Goal: Task Accomplishment & Management: Use online tool/utility

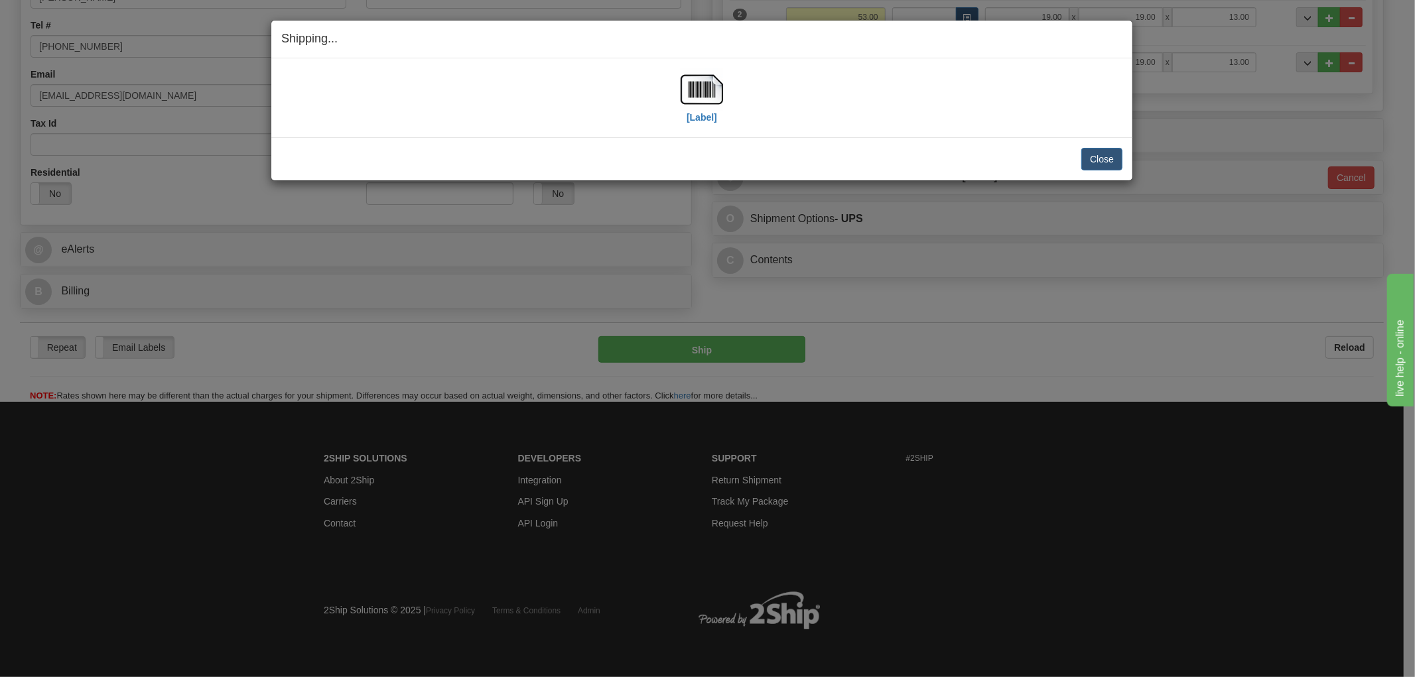
click at [713, 170] on div "Close Cancel Cancel Shipment and Quit Pickup Quit Pickup ONLY" at bounding box center [701, 158] width 861 height 43
click at [1121, 160] on button "Close" at bounding box center [1101, 159] width 41 height 23
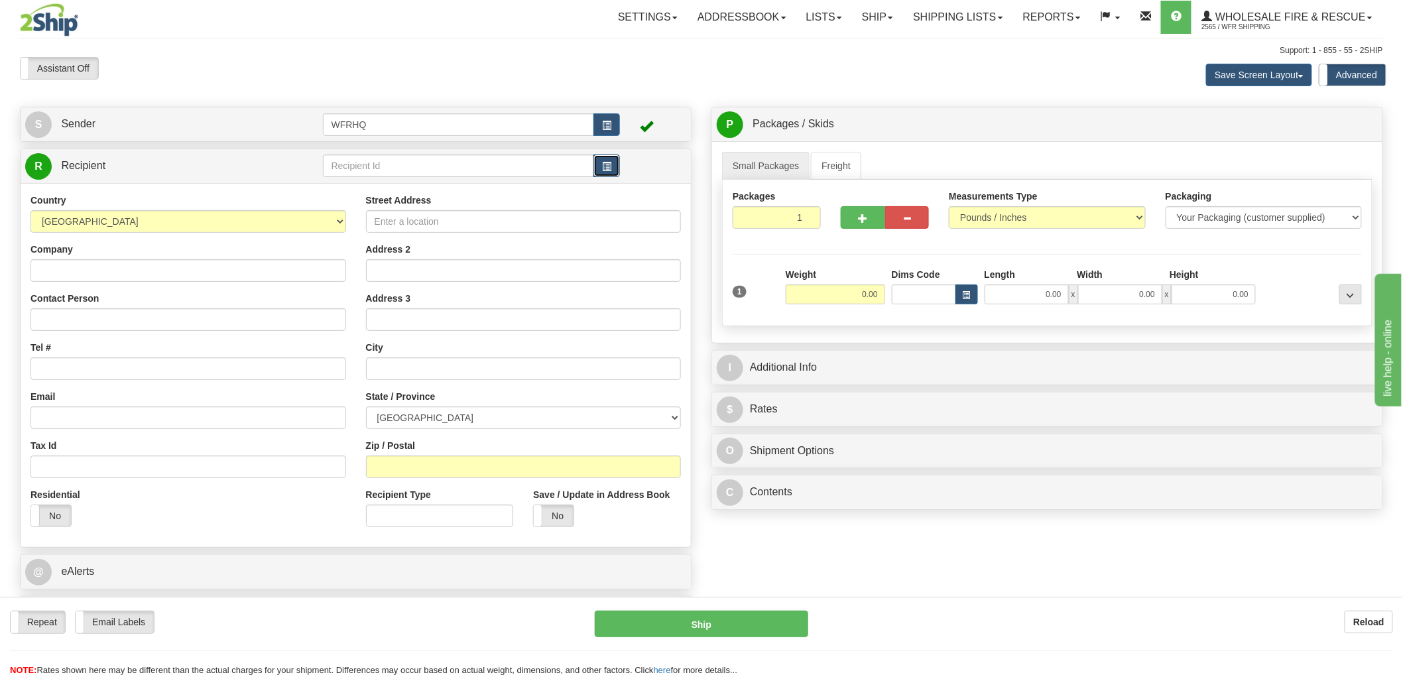
click at [605, 168] on span "button" at bounding box center [606, 166] width 9 height 9
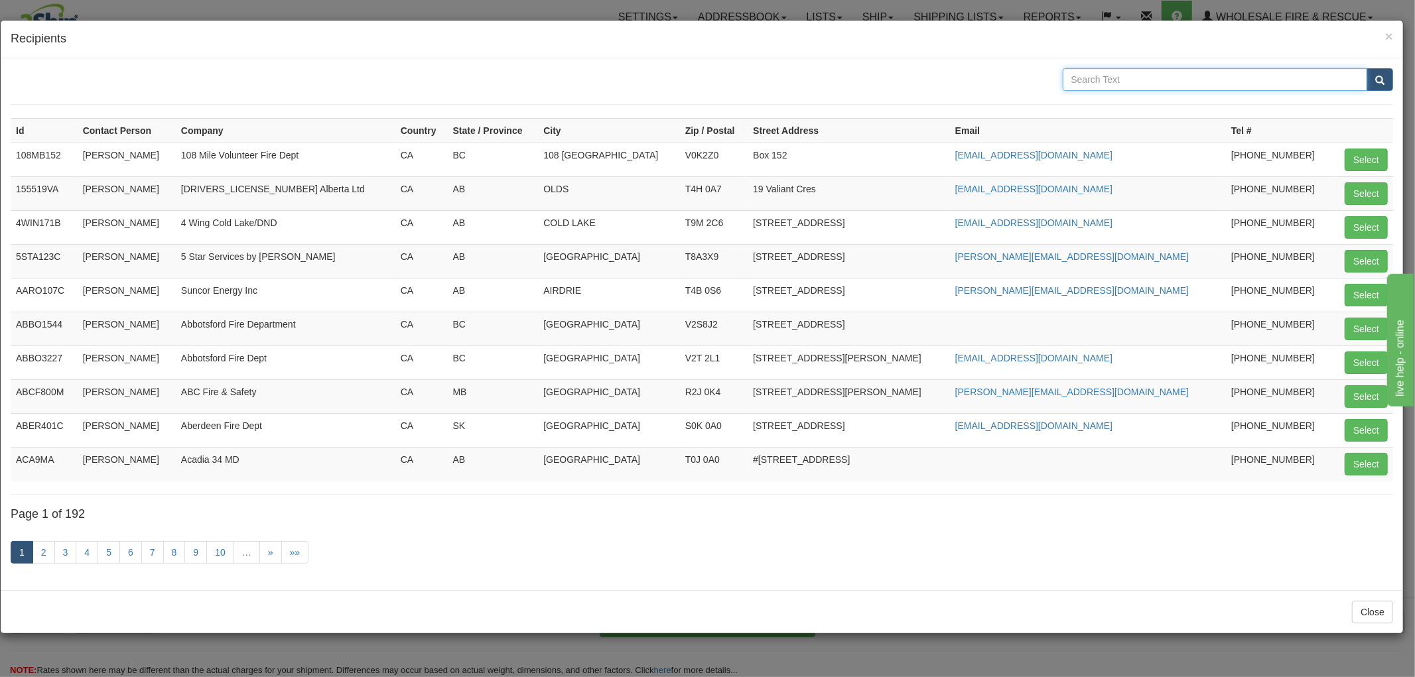
click at [1169, 78] on input "text" at bounding box center [1214, 79] width 305 height 23
type input "Cochrane"
click at [1366, 68] on button "submit" at bounding box center [1379, 79] width 27 height 23
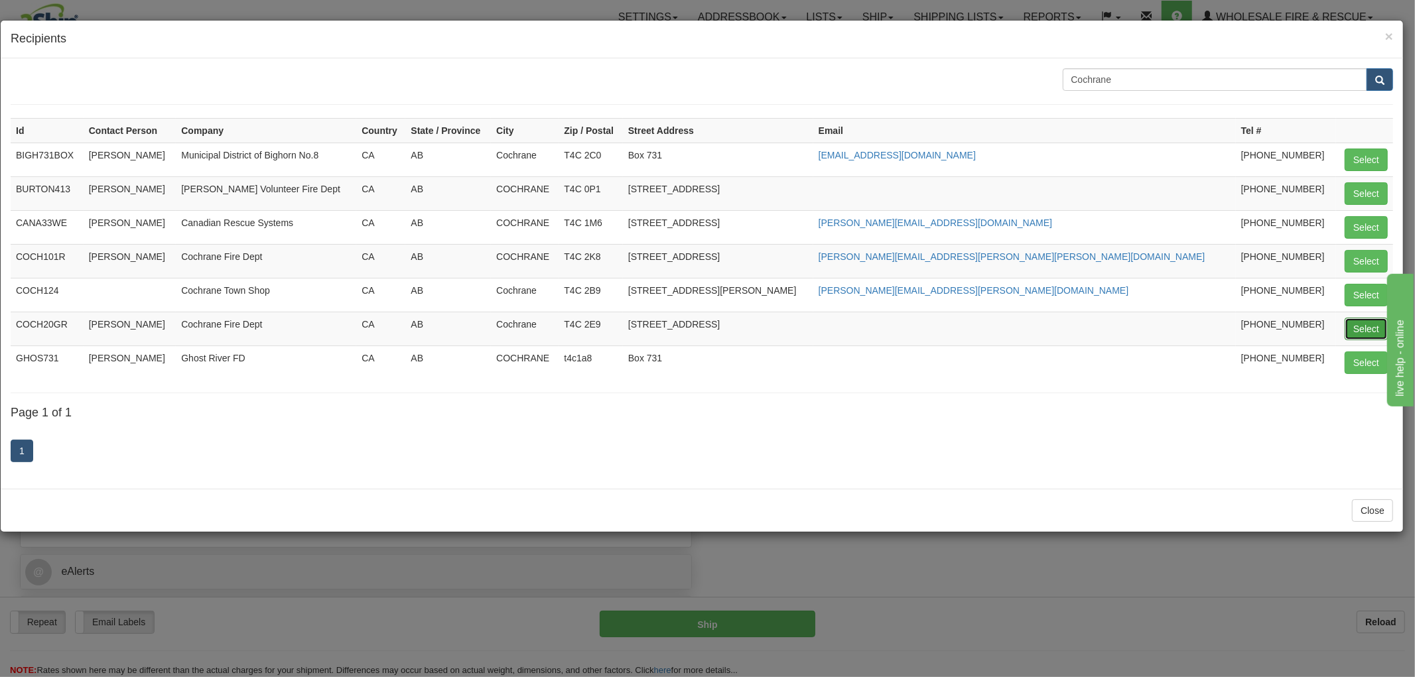
click at [1363, 326] on button "Select" at bounding box center [1365, 329] width 43 height 23
type input "COCH20GR"
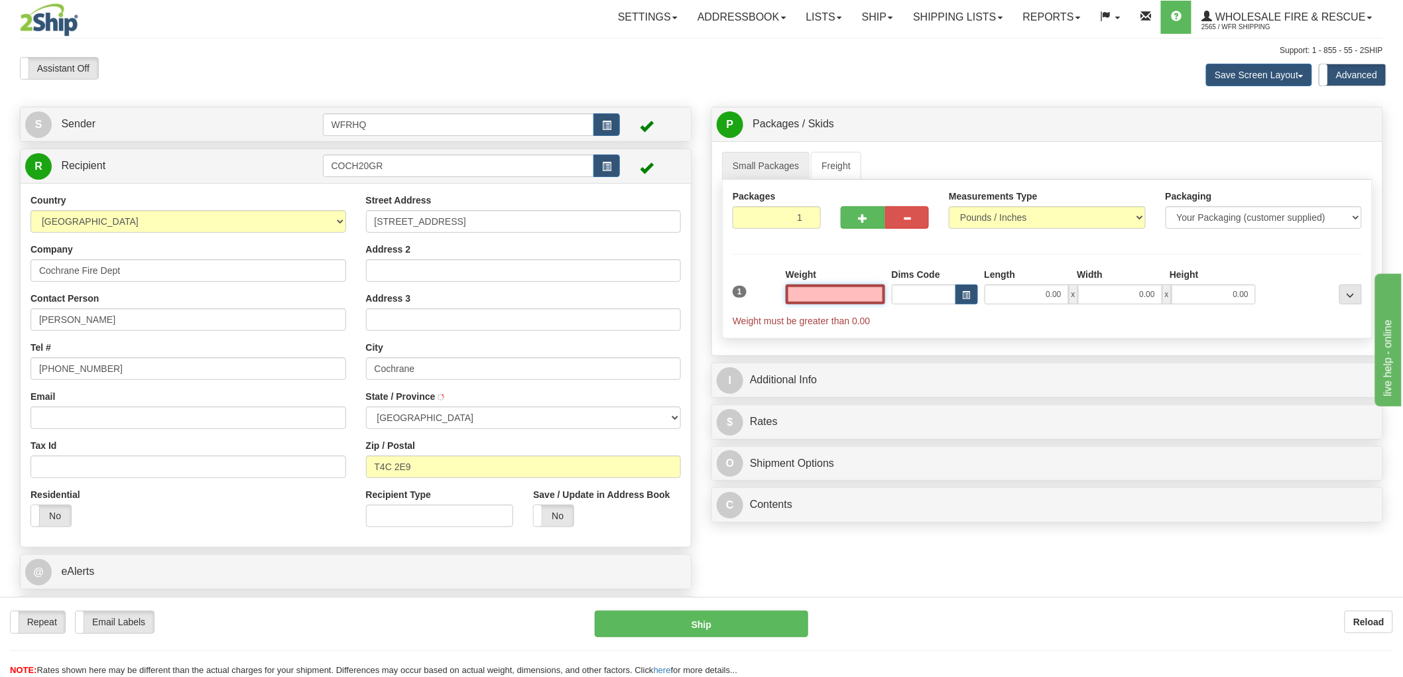
type input "COCHRANE"
type input "0.00"
click at [102, 424] on input "Email" at bounding box center [189, 418] width 316 height 23
paste input "[PERSON_NAME][EMAIL_ADDRESS][PERSON_NAME][PERSON_NAME][DOMAIN_NAME]"
type input "[PERSON_NAME][EMAIL_ADDRESS][PERSON_NAME][PERSON_NAME][DOMAIN_NAME]"
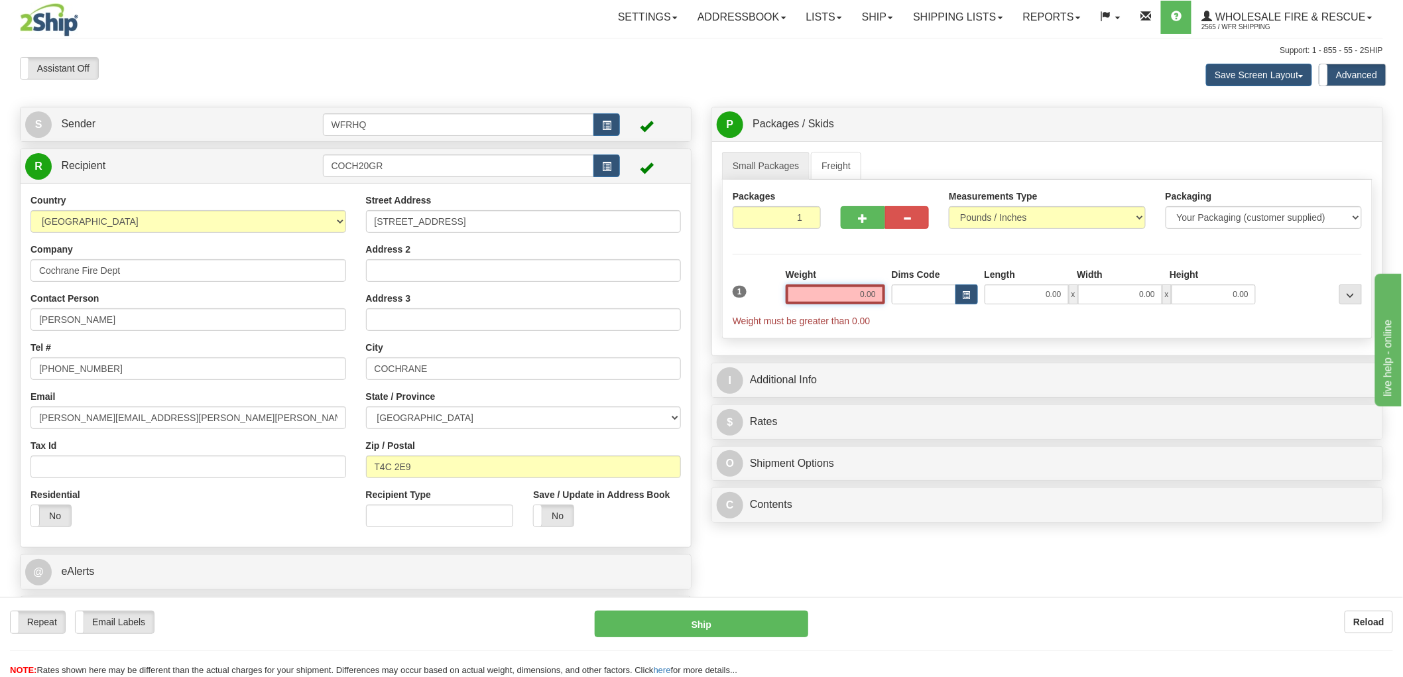
click at [844, 298] on input "0.00" at bounding box center [835, 294] width 99 height 20
type input "0.00"
click at [848, 290] on input "0.00" at bounding box center [835, 294] width 99 height 20
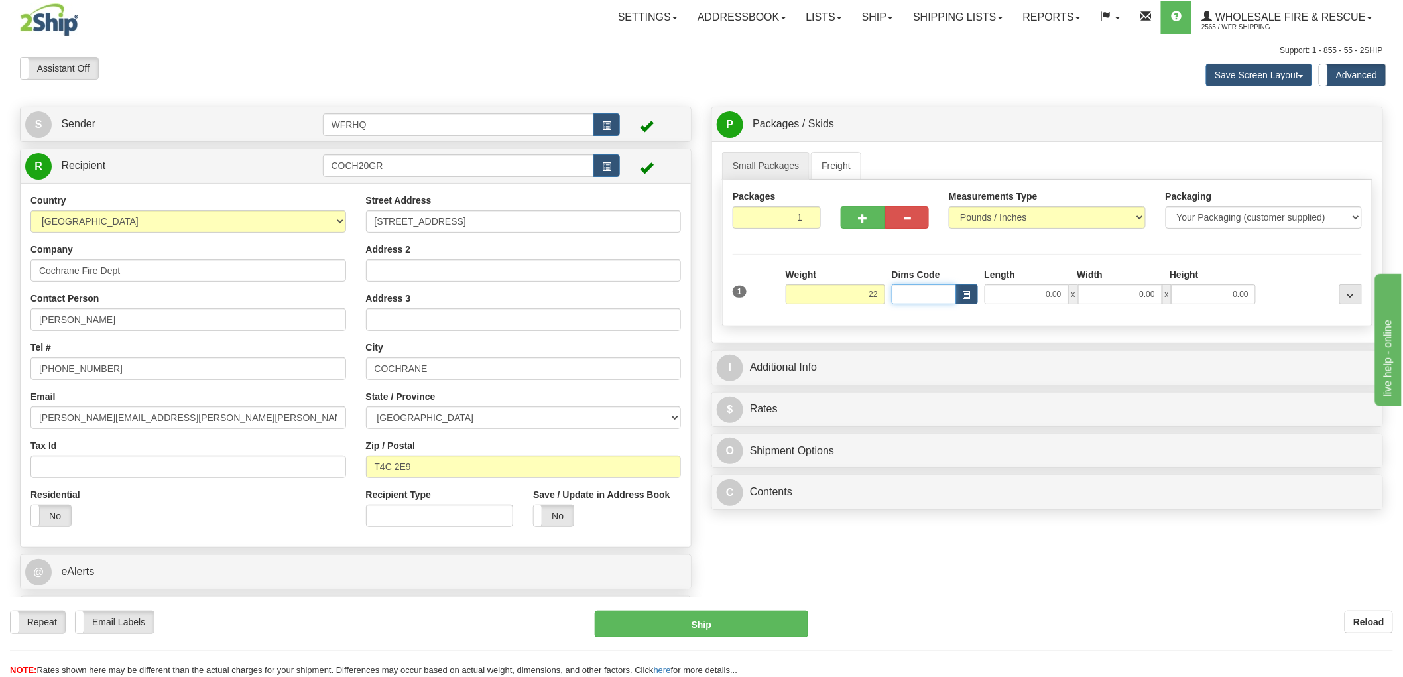
type input "22.00"
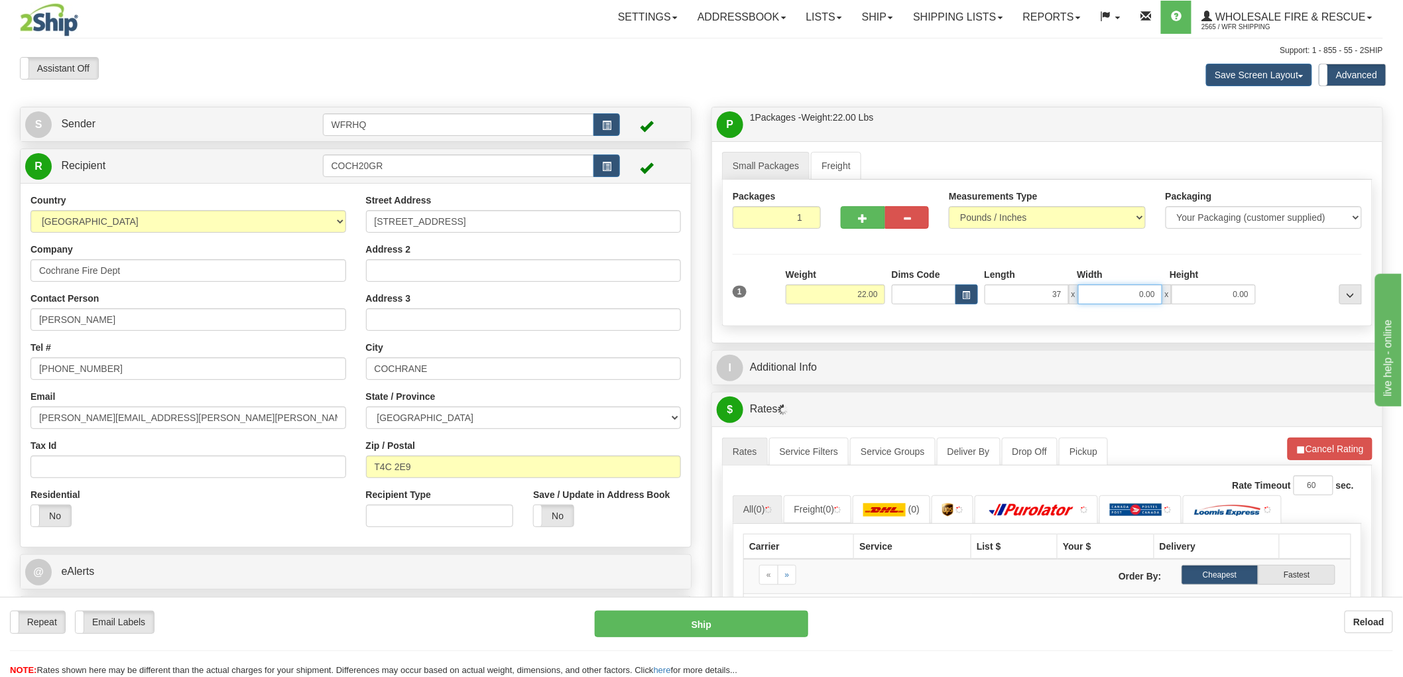
type input "37.00"
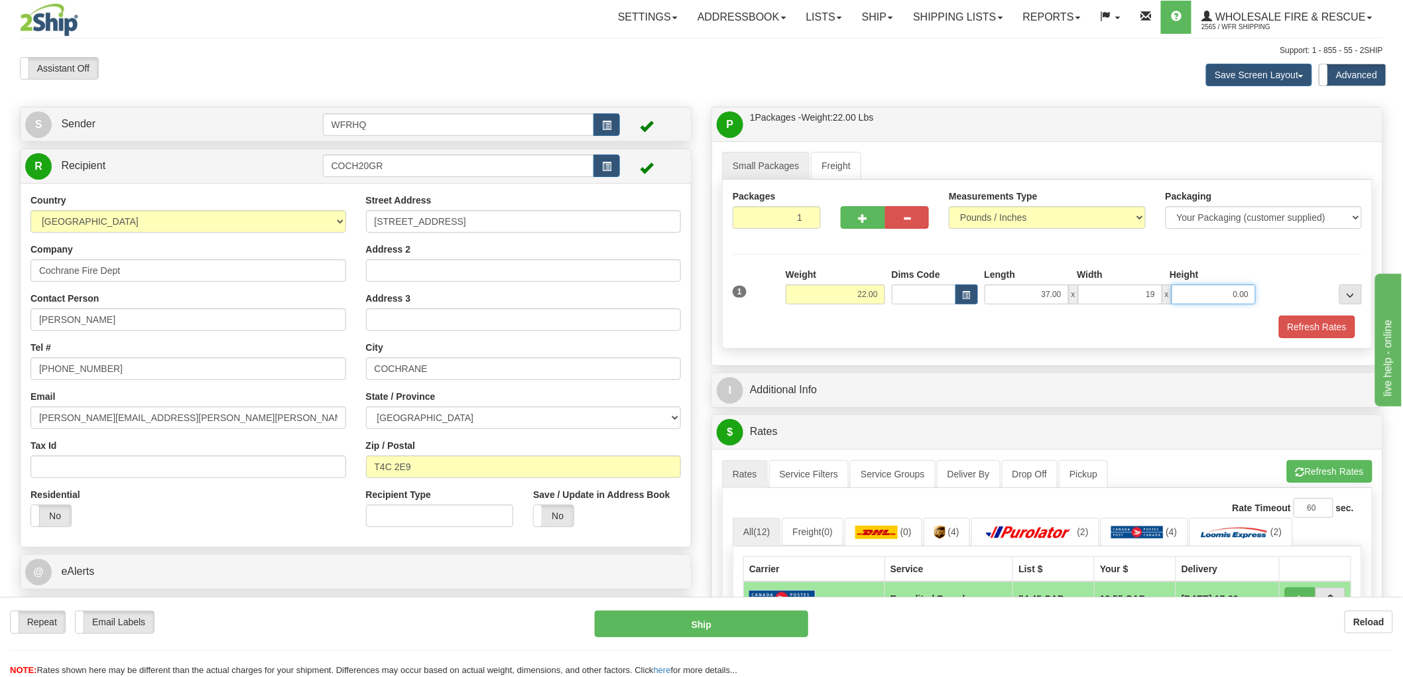
type input "19.00"
type input "7.00"
click at [864, 221] on span "button" at bounding box center [862, 218] width 9 height 9
radio input "true"
type input "2"
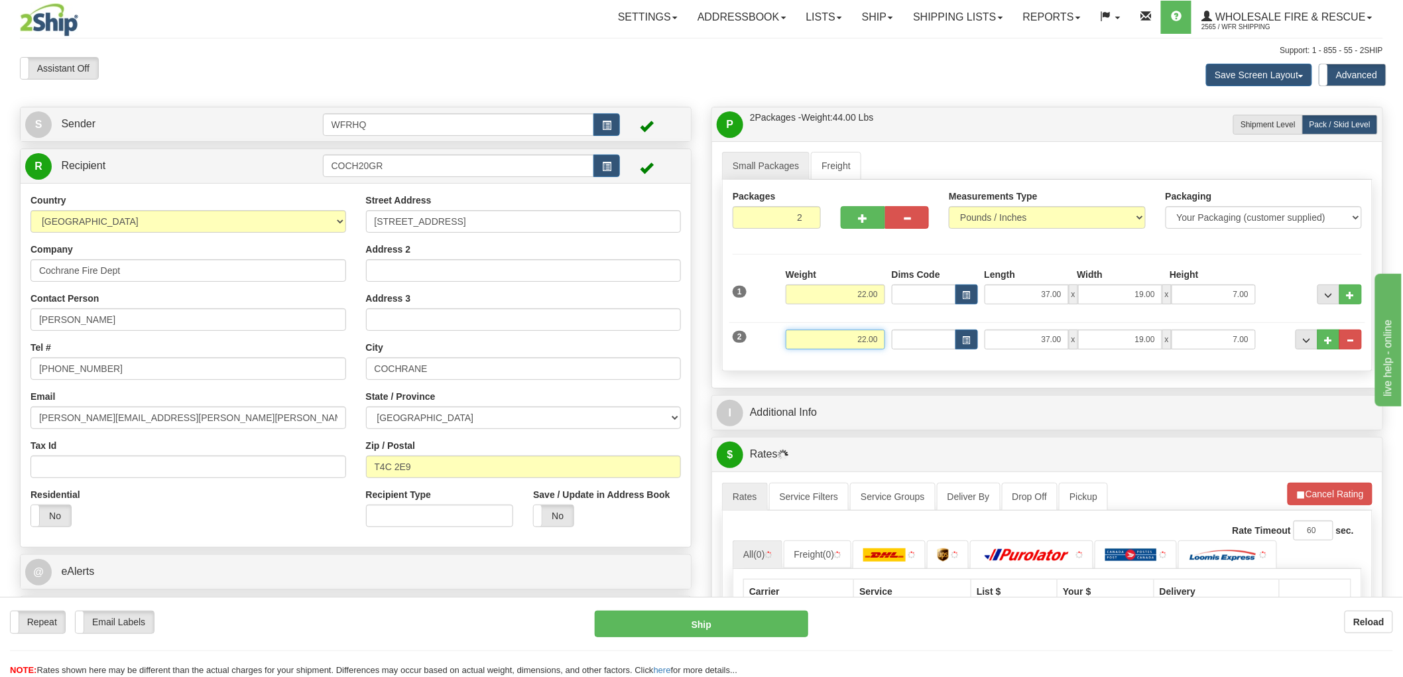
drag, startPoint x: 854, startPoint y: 340, endPoint x: 903, endPoint y: 340, distance: 49.1
click at [903, 340] on div "2 Weight 22.00 Dims Code Length Width Height" at bounding box center [1047, 338] width 636 height 44
type input "5.00"
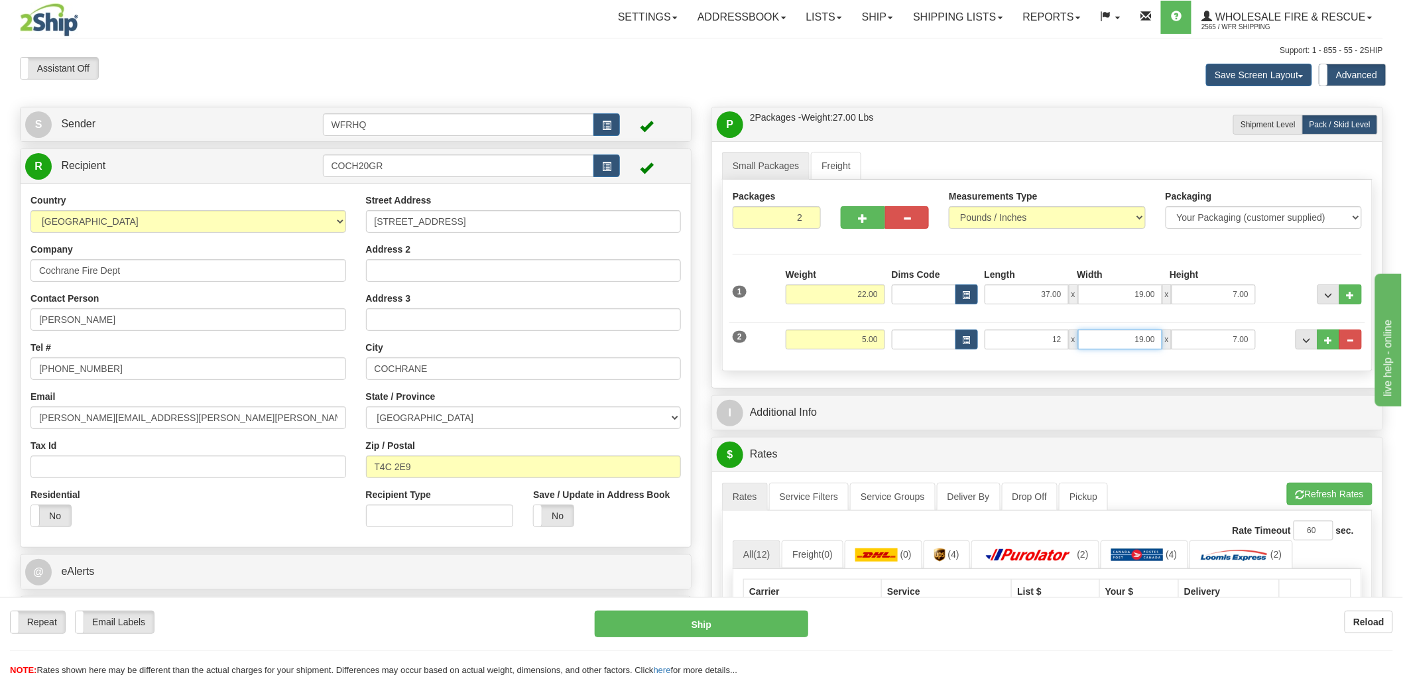
type input "12.00"
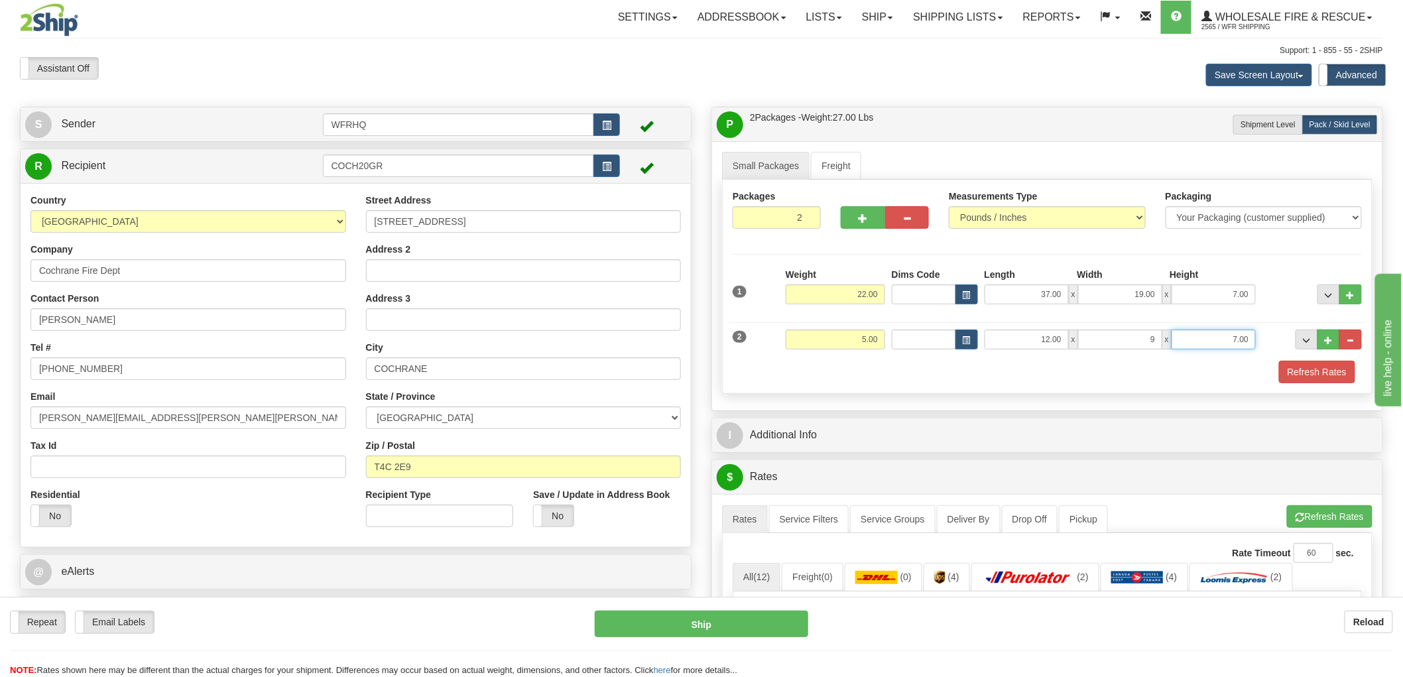
type input "9.00"
type input "12.00"
click at [852, 210] on button "button" at bounding box center [863, 217] width 44 height 23
type input "3"
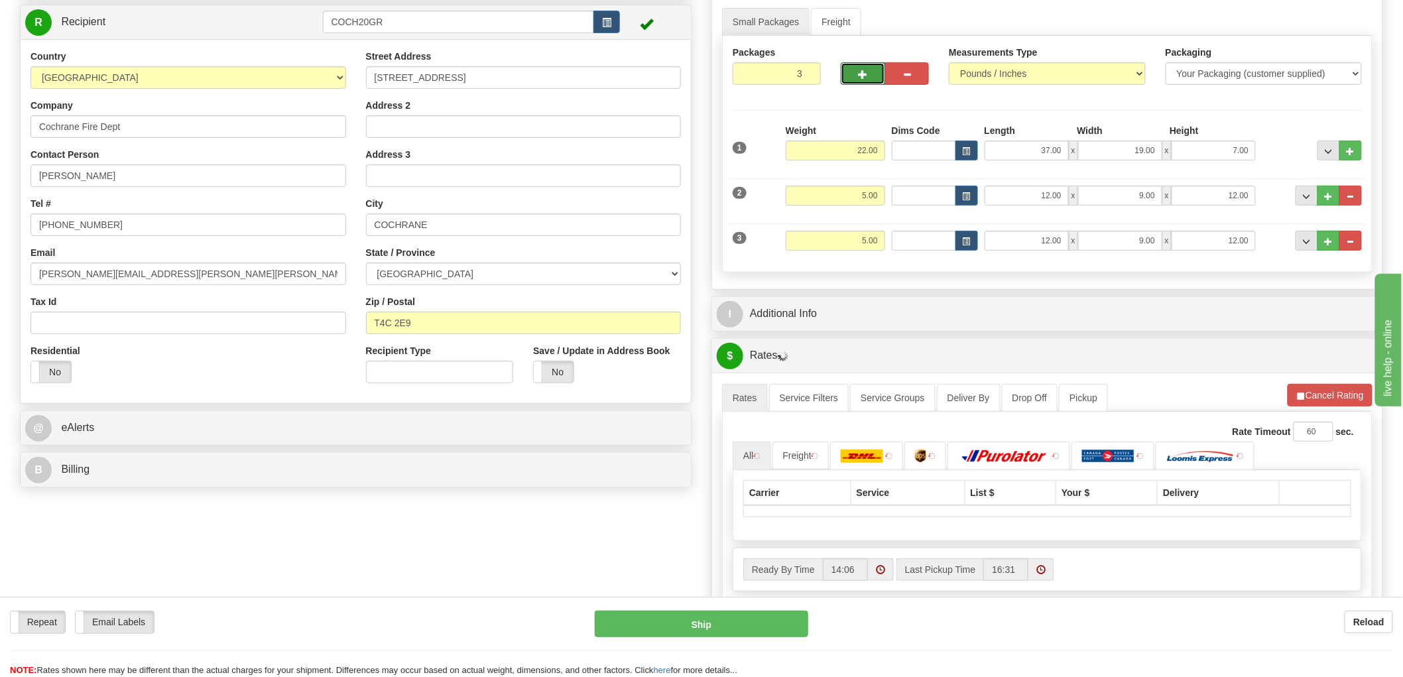
scroll to position [147, 0]
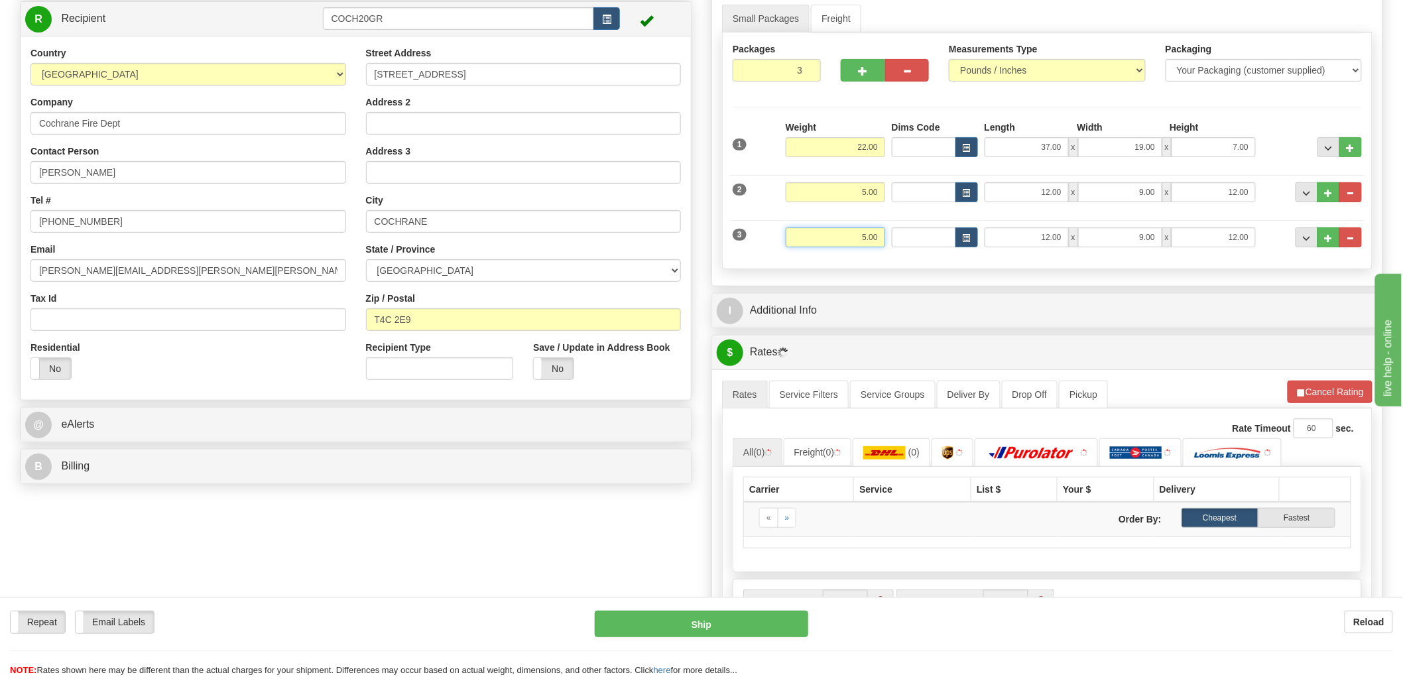
drag, startPoint x: 854, startPoint y: 239, endPoint x: 903, endPoint y: 235, distance: 49.2
click at [903, 235] on div "3 Weight 5.00 Dims Code Length Width Height" at bounding box center [1047, 236] width 636 height 44
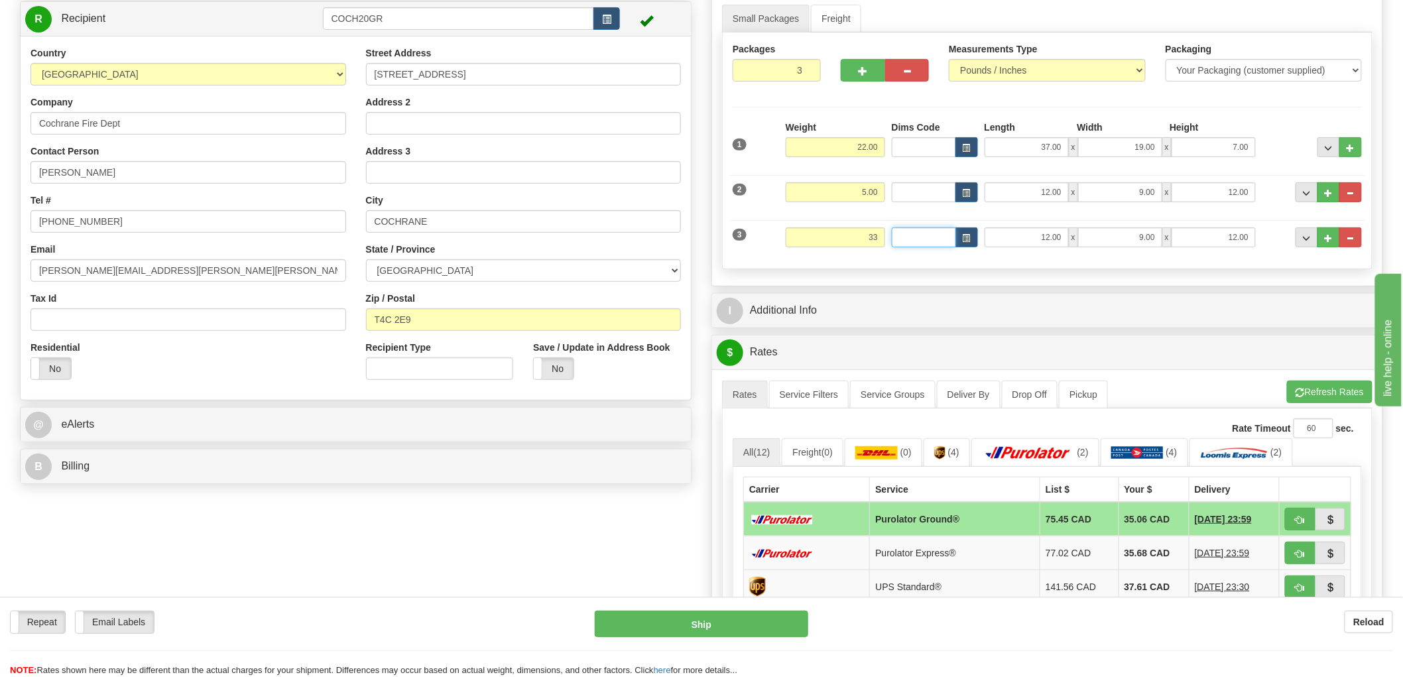
type input "33.00"
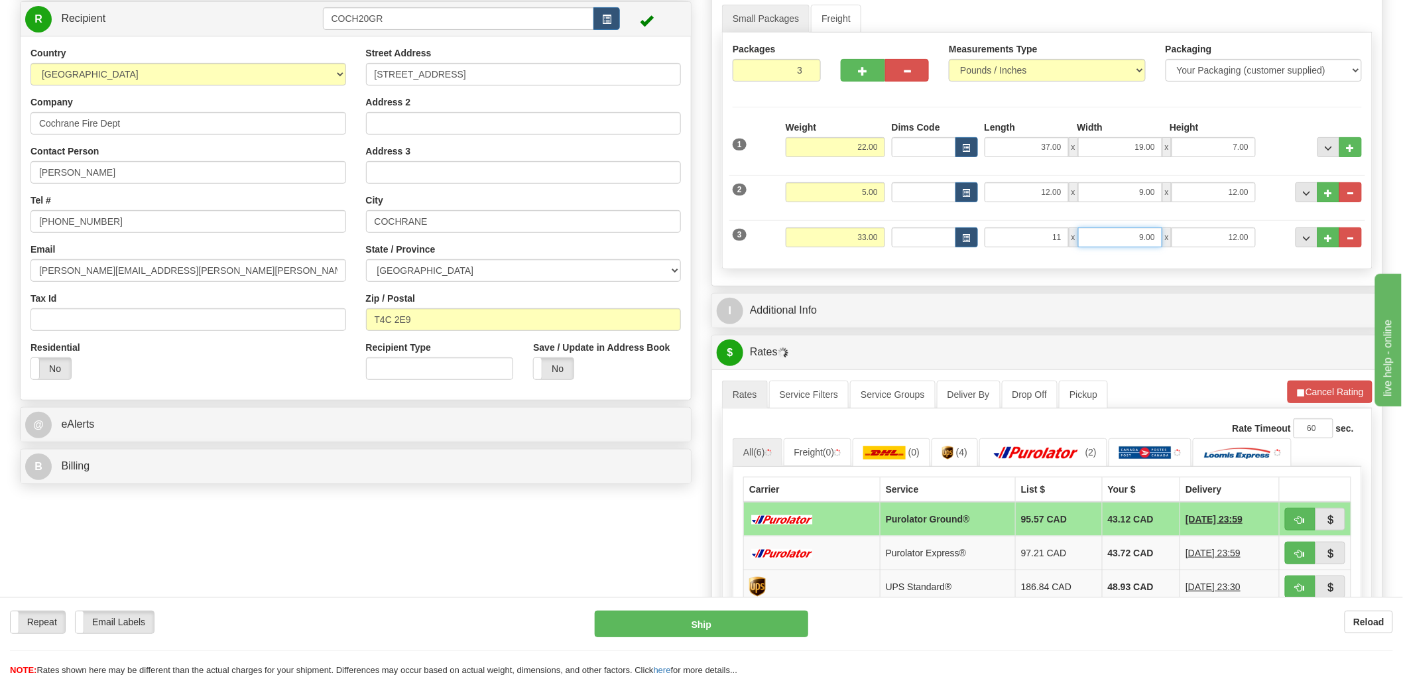
type input "11.00"
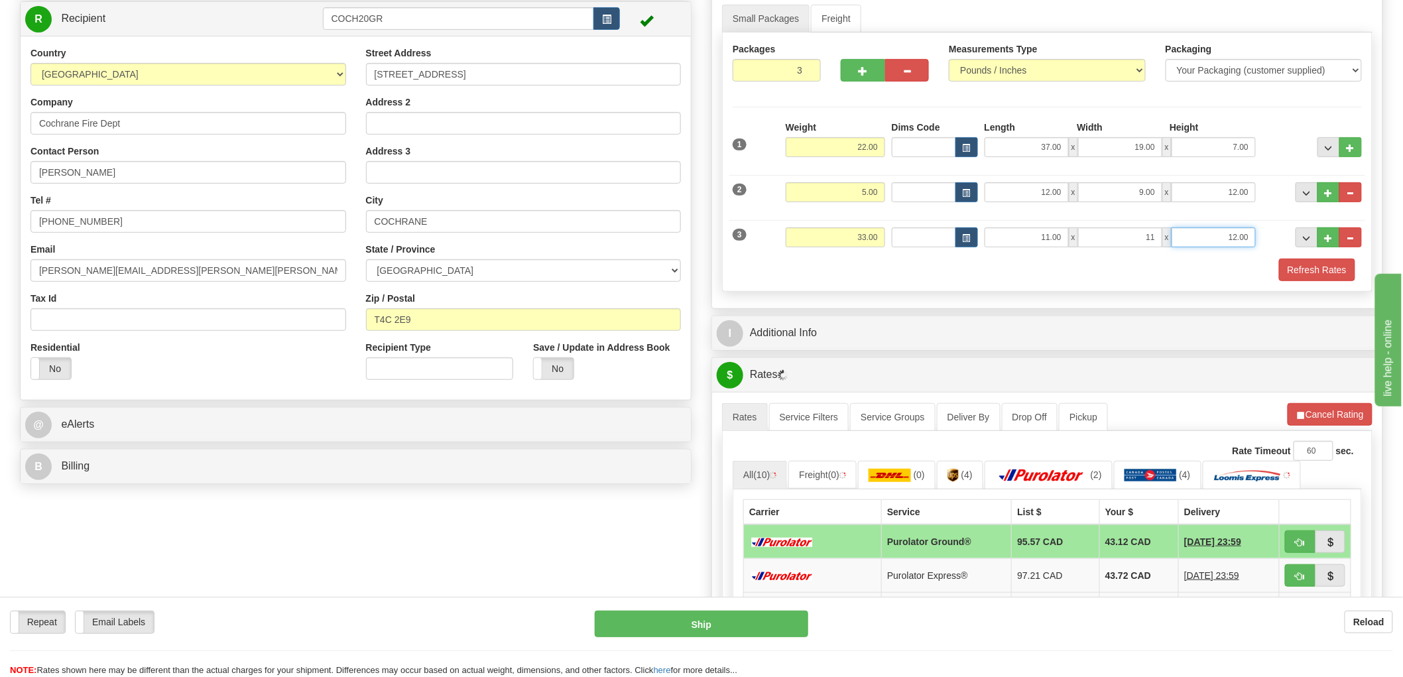
type input "11.00"
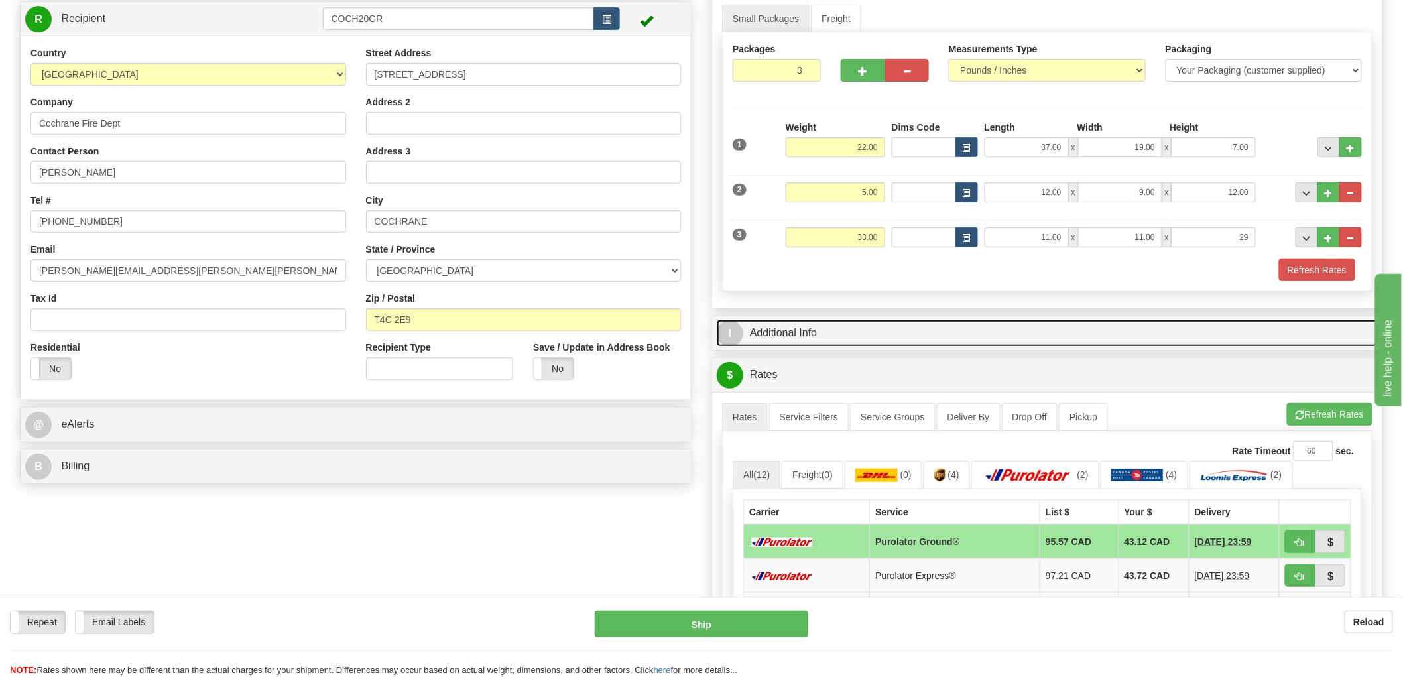
type input "29.00"
click at [794, 334] on link "I Additional Info" at bounding box center [1047, 333] width 661 height 27
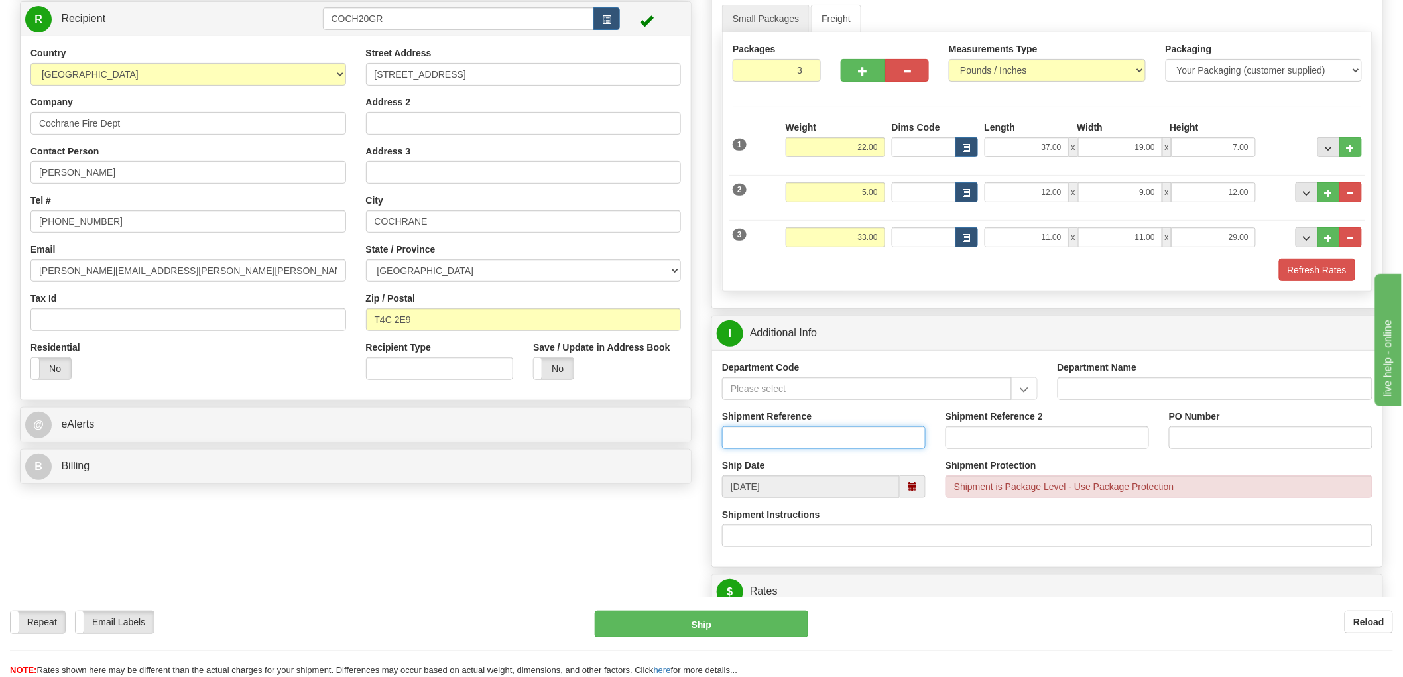
click at [783, 439] on input "Shipment Reference" at bounding box center [824, 437] width 204 height 23
type input "S46836 - 31012"
type input "S47056 - 31100"
click at [1233, 429] on input "PO Number" at bounding box center [1271, 437] width 204 height 23
type input "G"
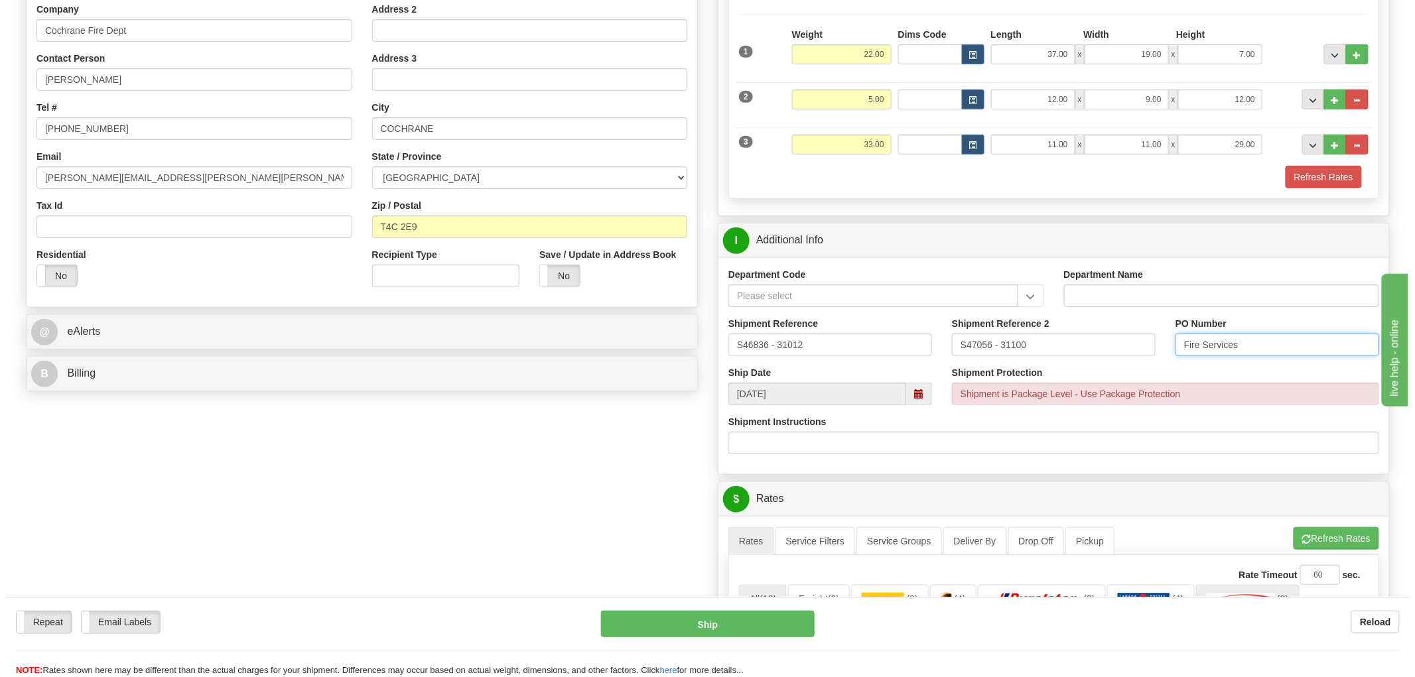
scroll to position [442, 0]
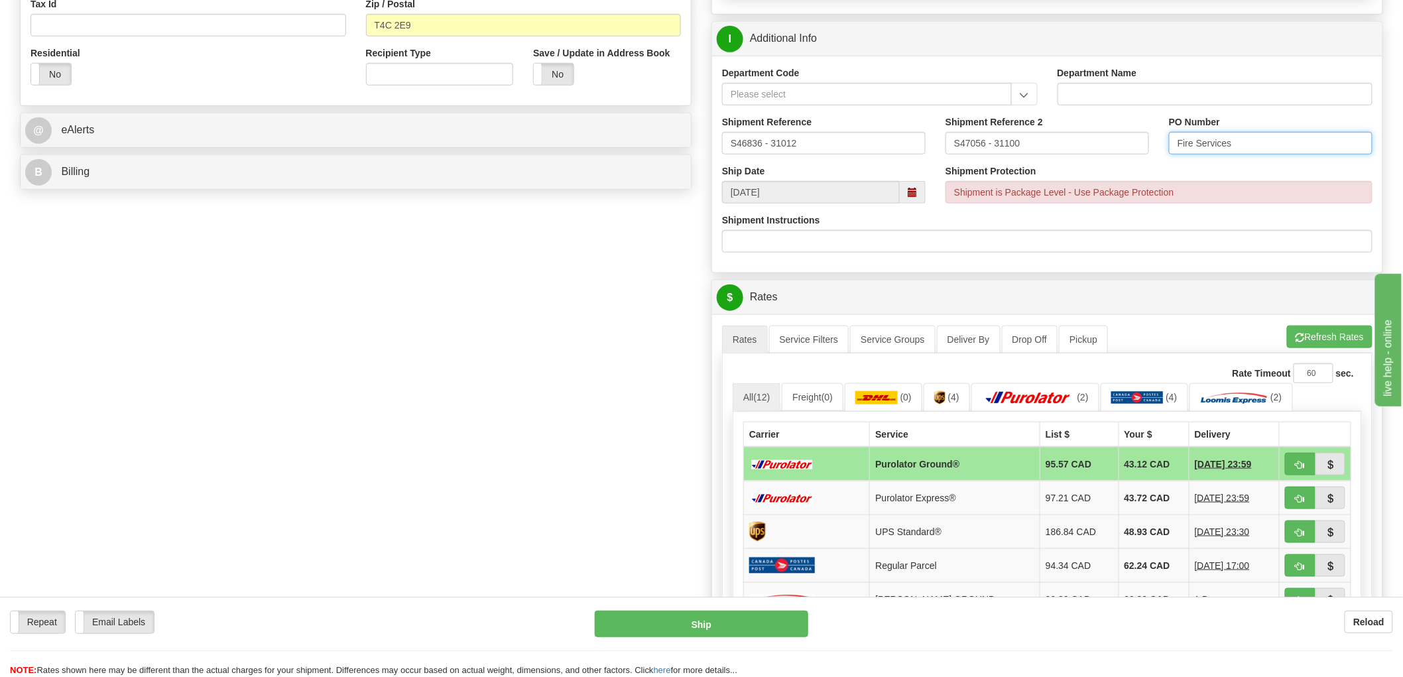
type input "Fire Services"
click at [1296, 462] on span "button" at bounding box center [1300, 465] width 9 height 9
type input "260"
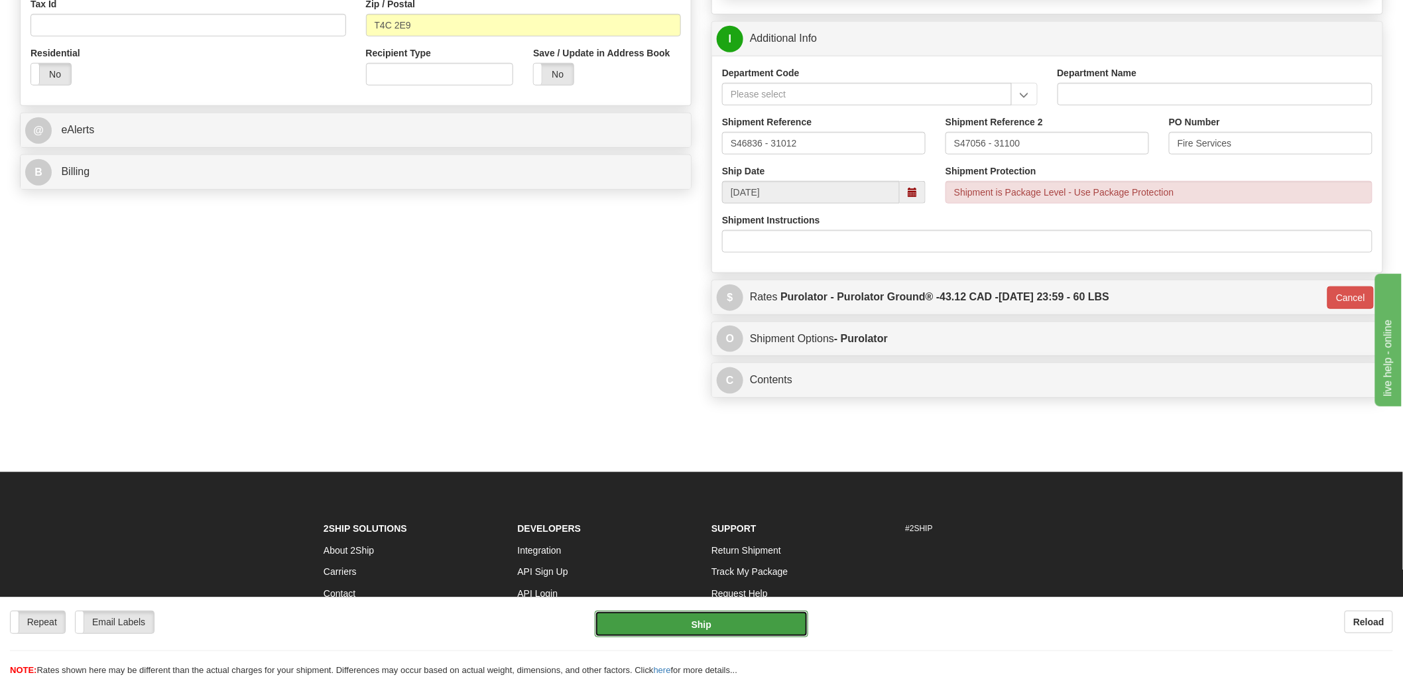
click at [678, 619] on button "Ship" at bounding box center [702, 624] width 214 height 27
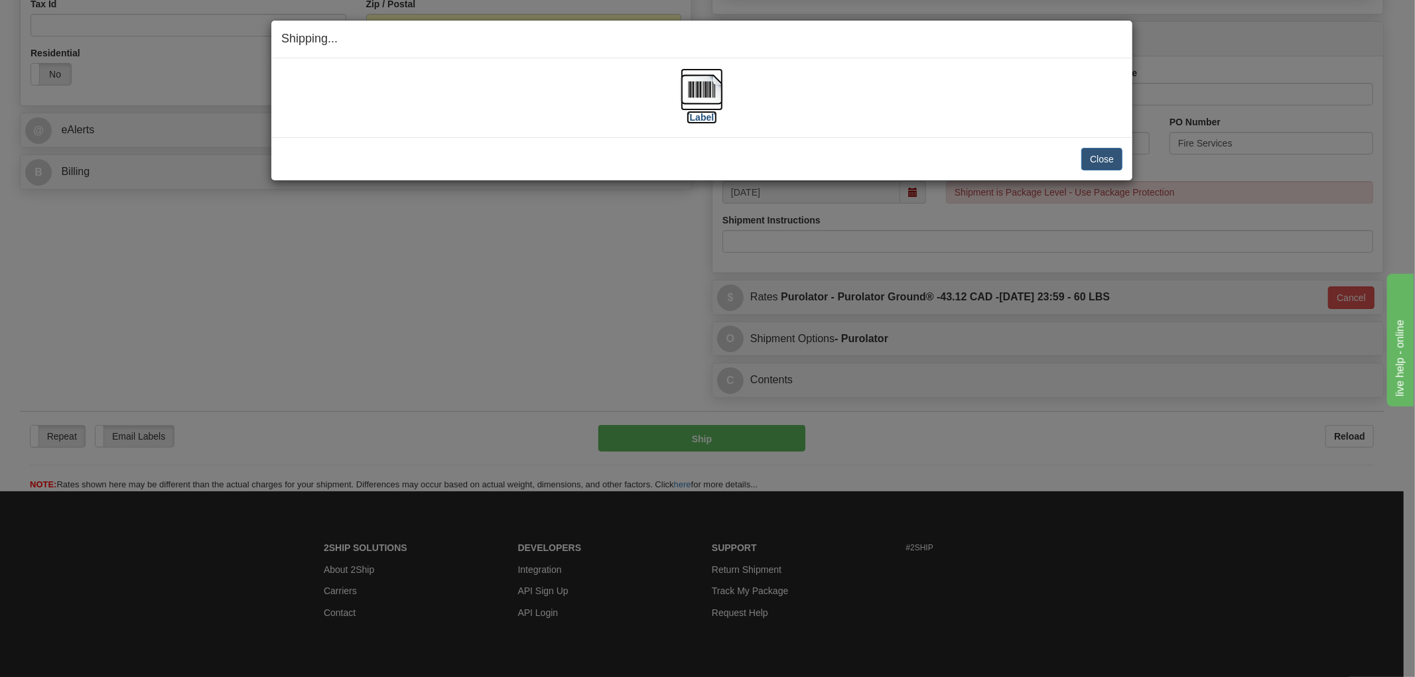
click at [712, 97] on img at bounding box center [701, 89] width 42 height 42
click at [821, 155] on div "Close Cancel" at bounding box center [701, 159] width 841 height 23
click at [1105, 151] on button "Close" at bounding box center [1101, 159] width 41 height 23
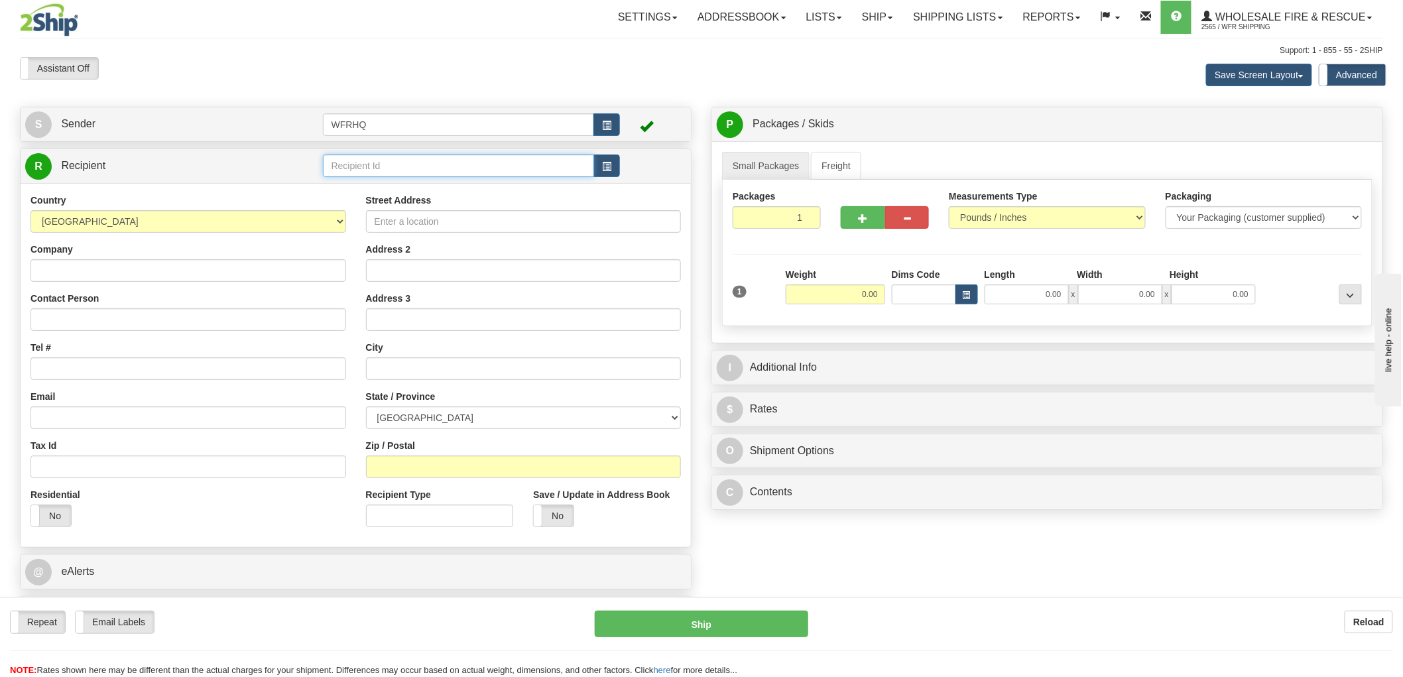
click at [493, 171] on input "text" at bounding box center [459, 166] width 272 height 23
click at [373, 210] on div "FORT9312" at bounding box center [455, 205] width 259 height 15
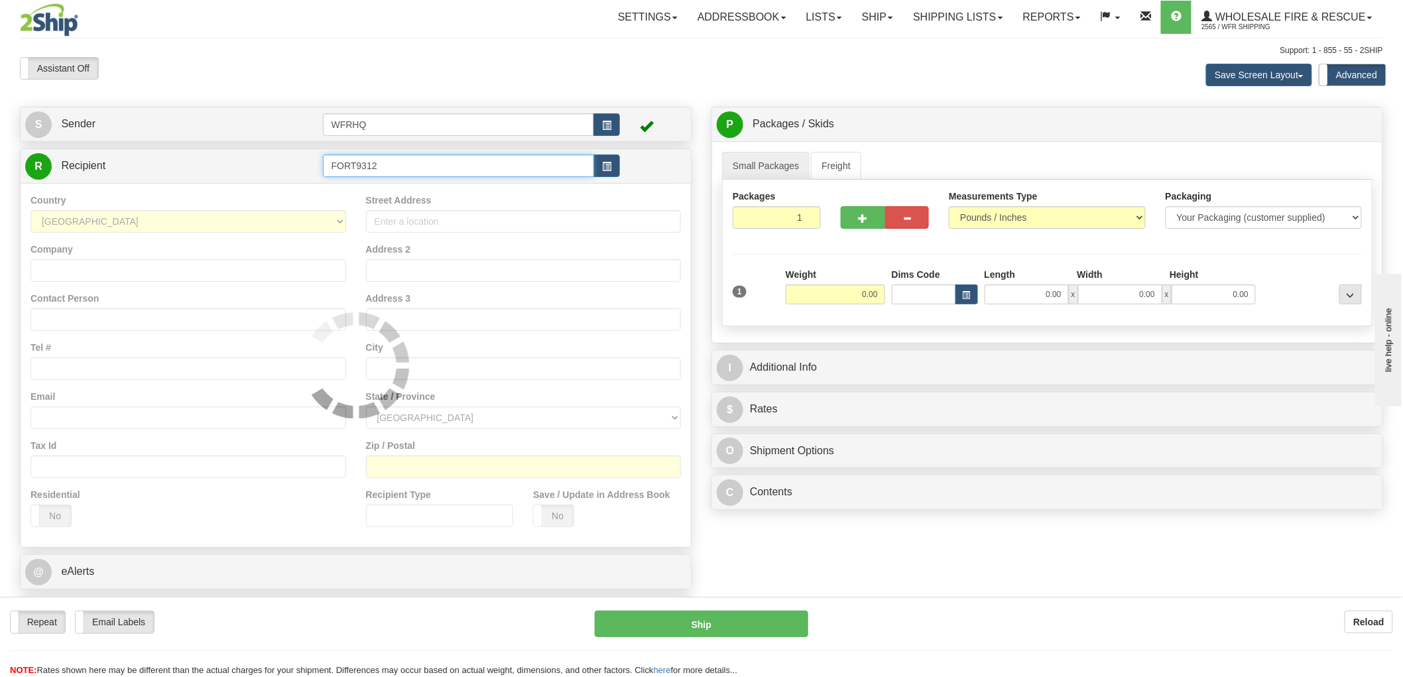
type input "FORT9312"
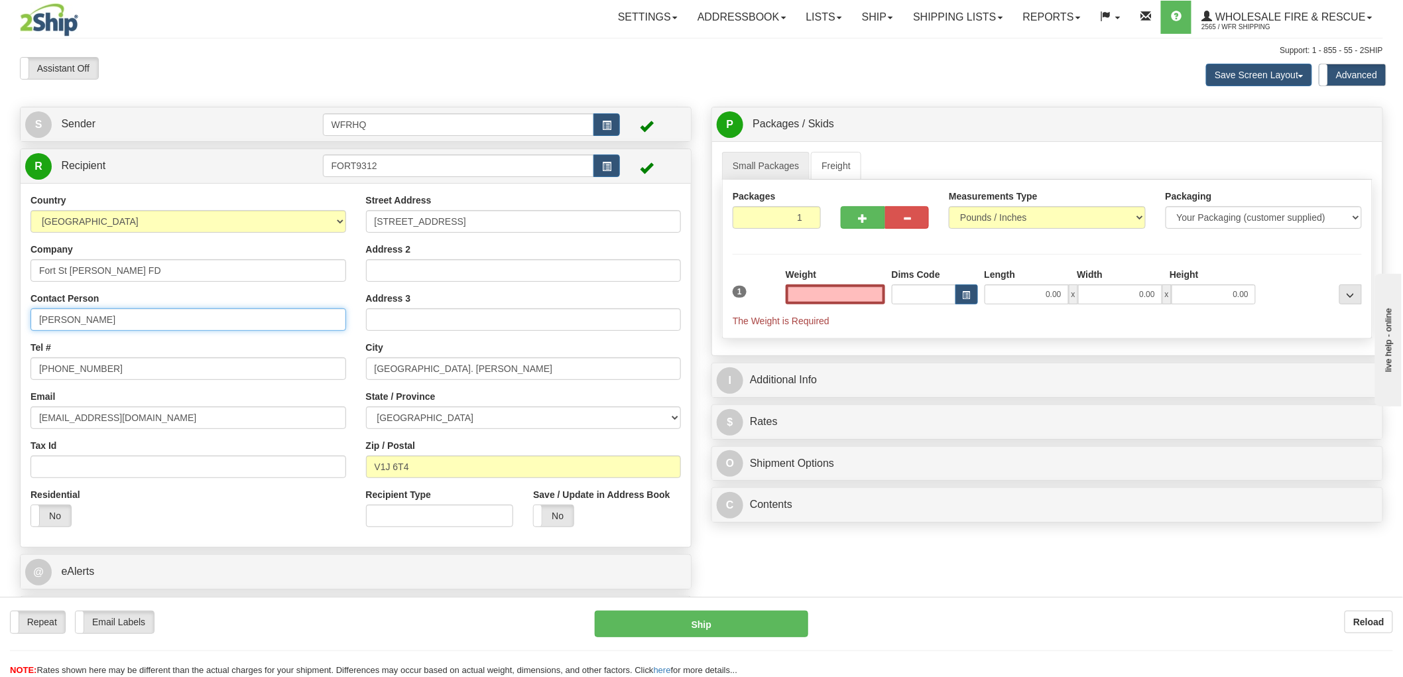
type input "0.00"
drag, startPoint x: 144, startPoint y: 319, endPoint x: -31, endPoint y: 330, distance: 175.4
click at [0, 330] on html "Training Course Close Toggle navigation Settings Shipping Preferences New Sende…" at bounding box center [701, 338] width 1403 height 677
type input "Matt Troiano"
click at [105, 368] on input "250-787-8000" at bounding box center [189, 368] width 316 height 23
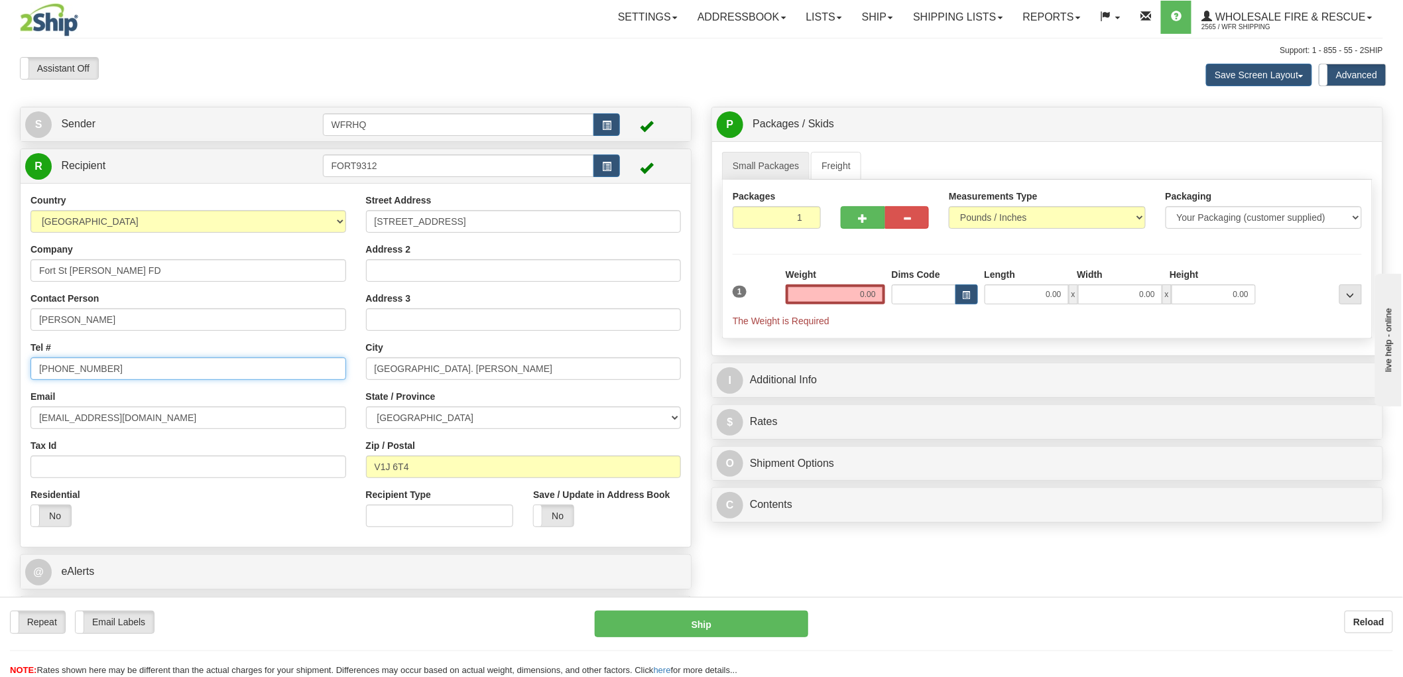
type input "250-787-8007"
click at [851, 294] on input "0.00" at bounding box center [835, 294] width 99 height 20
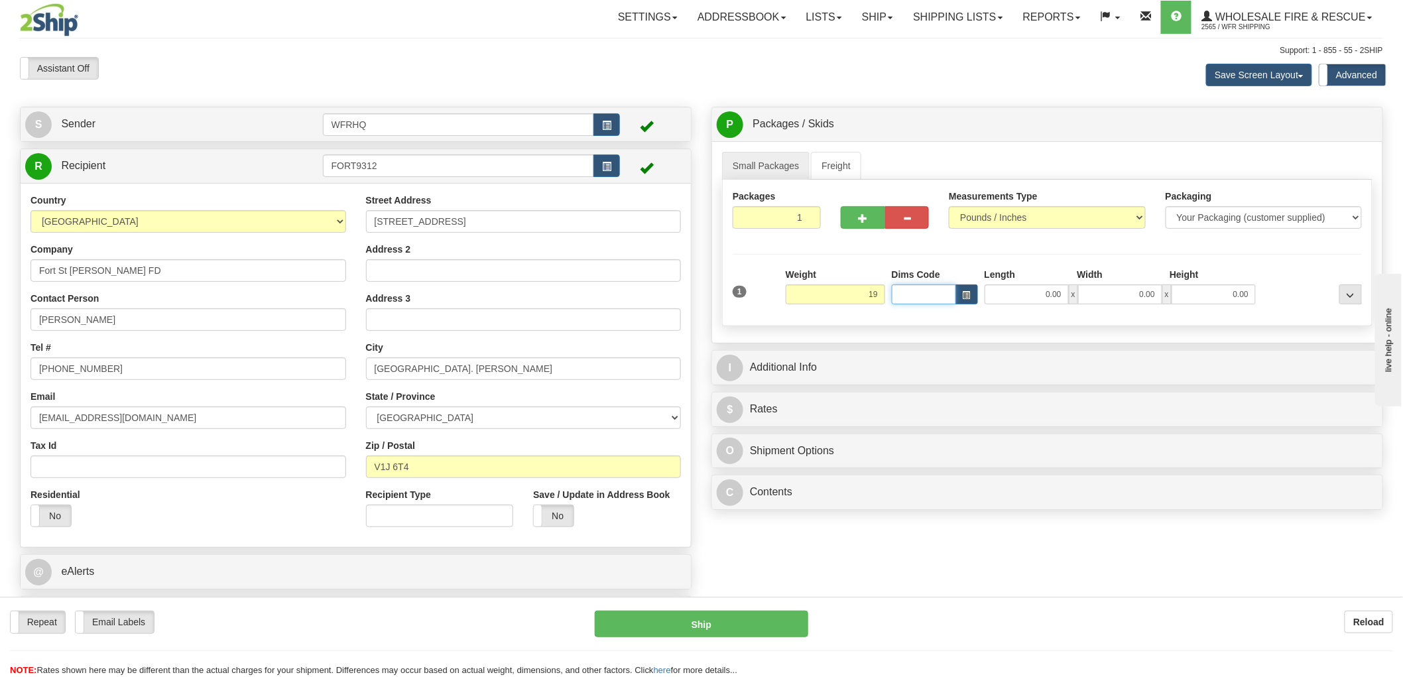
type input "19.00"
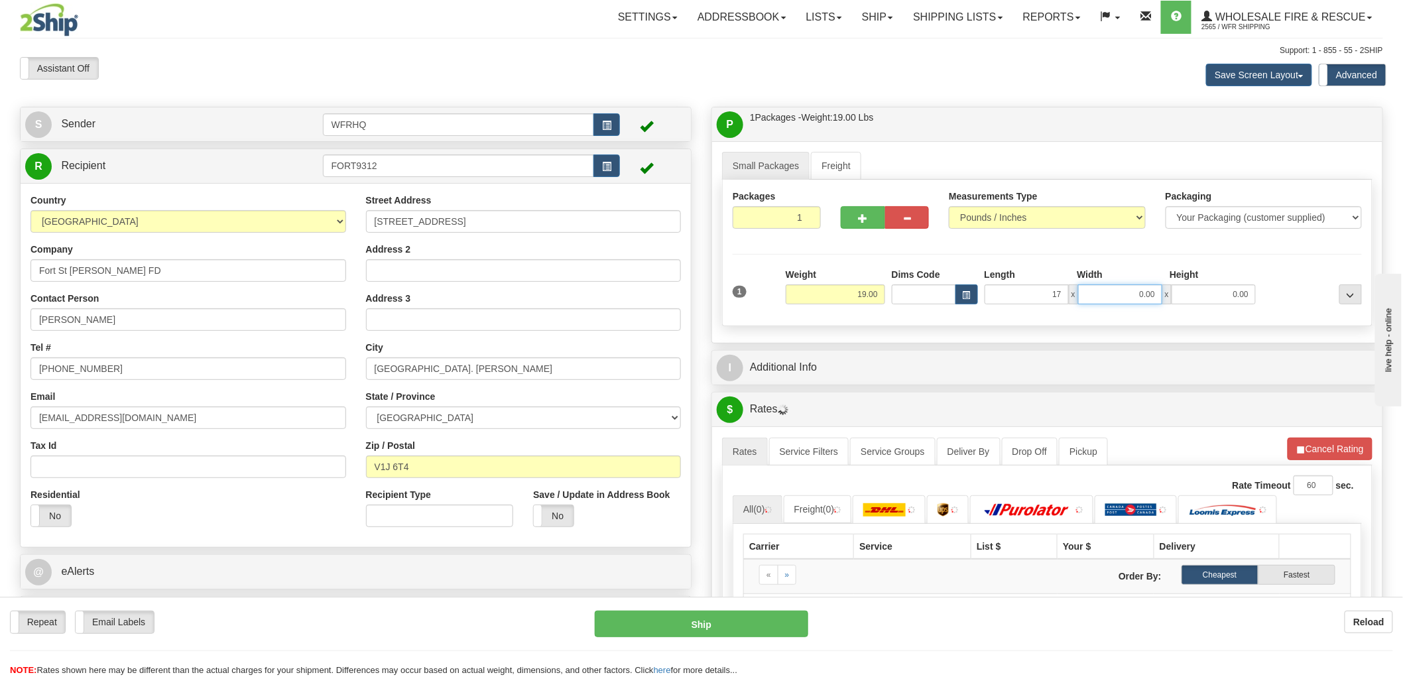
type input "17.00"
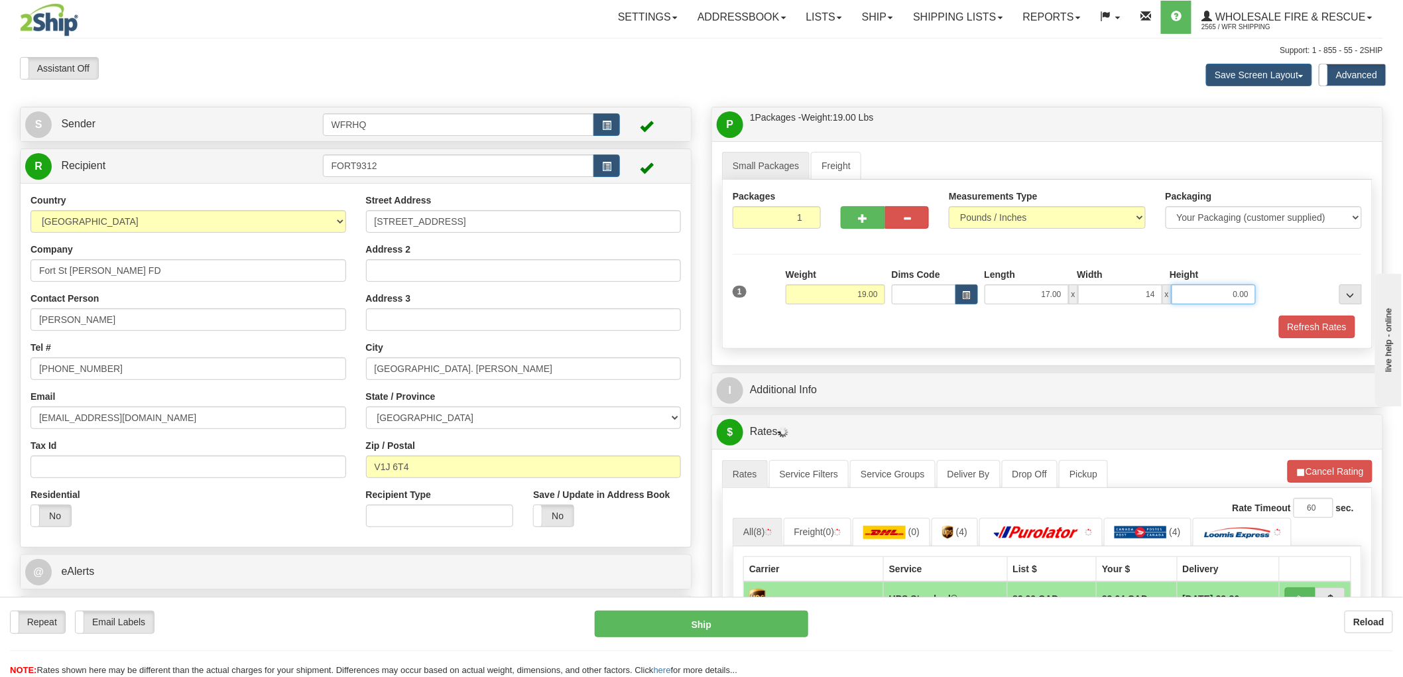
type input "14.00"
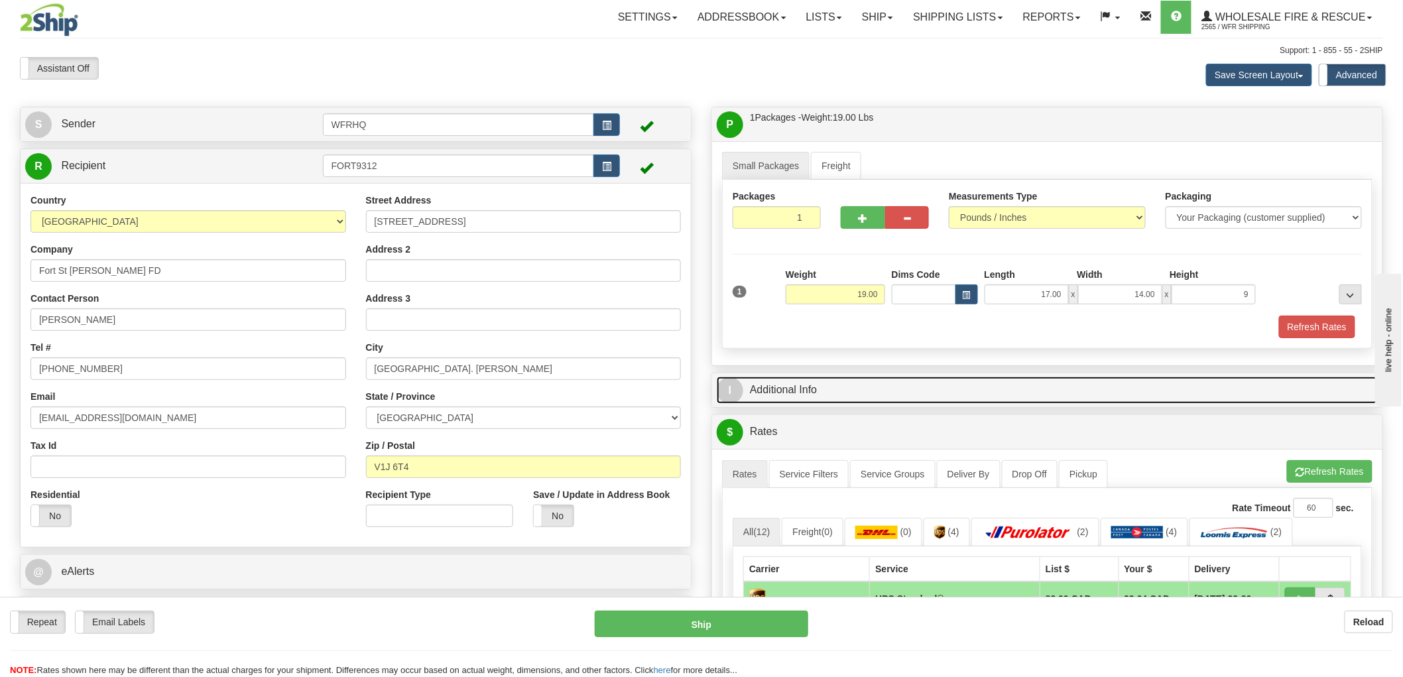
type input "9.00"
click at [784, 392] on link "I Additional Info" at bounding box center [1047, 390] width 661 height 27
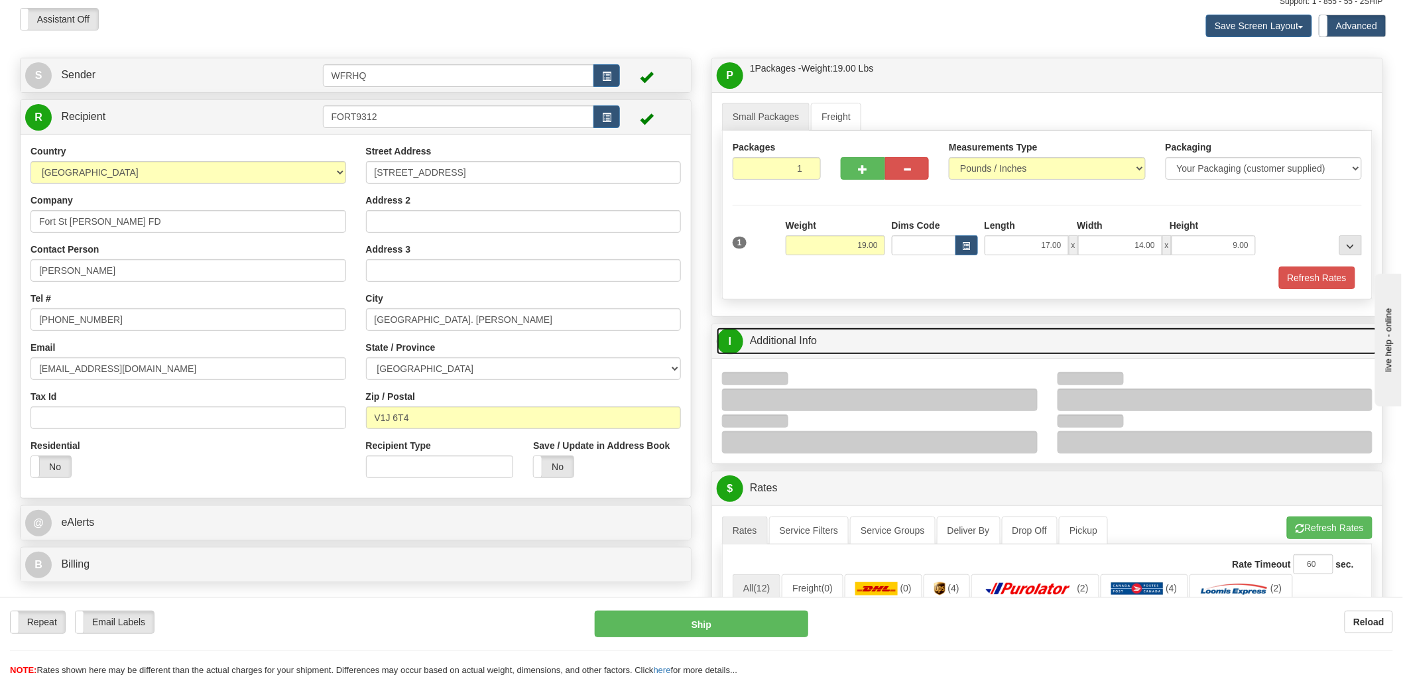
scroll to position [74, 0]
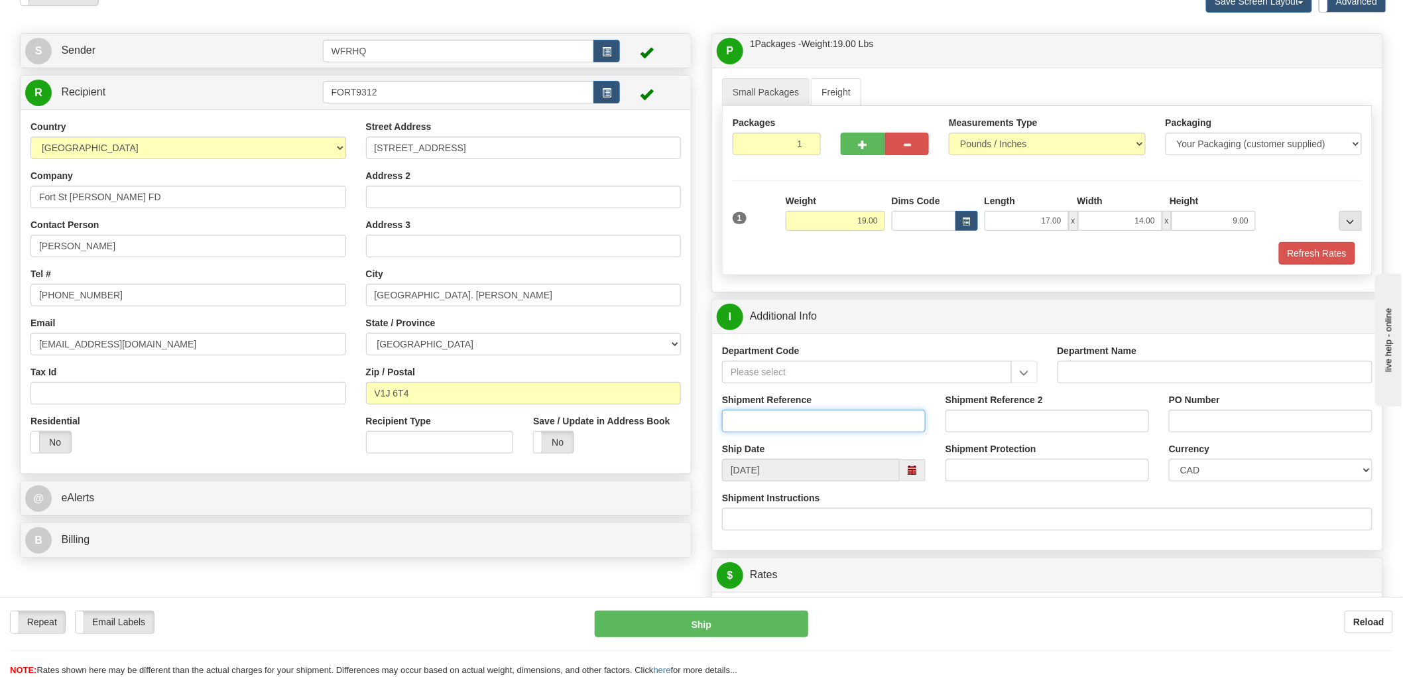
click at [800, 428] on input "Shipment Reference" at bounding box center [824, 421] width 204 height 23
type input "S47495 - 31384"
click at [1195, 418] on input "PO Number" at bounding box center [1271, 421] width 204 height 23
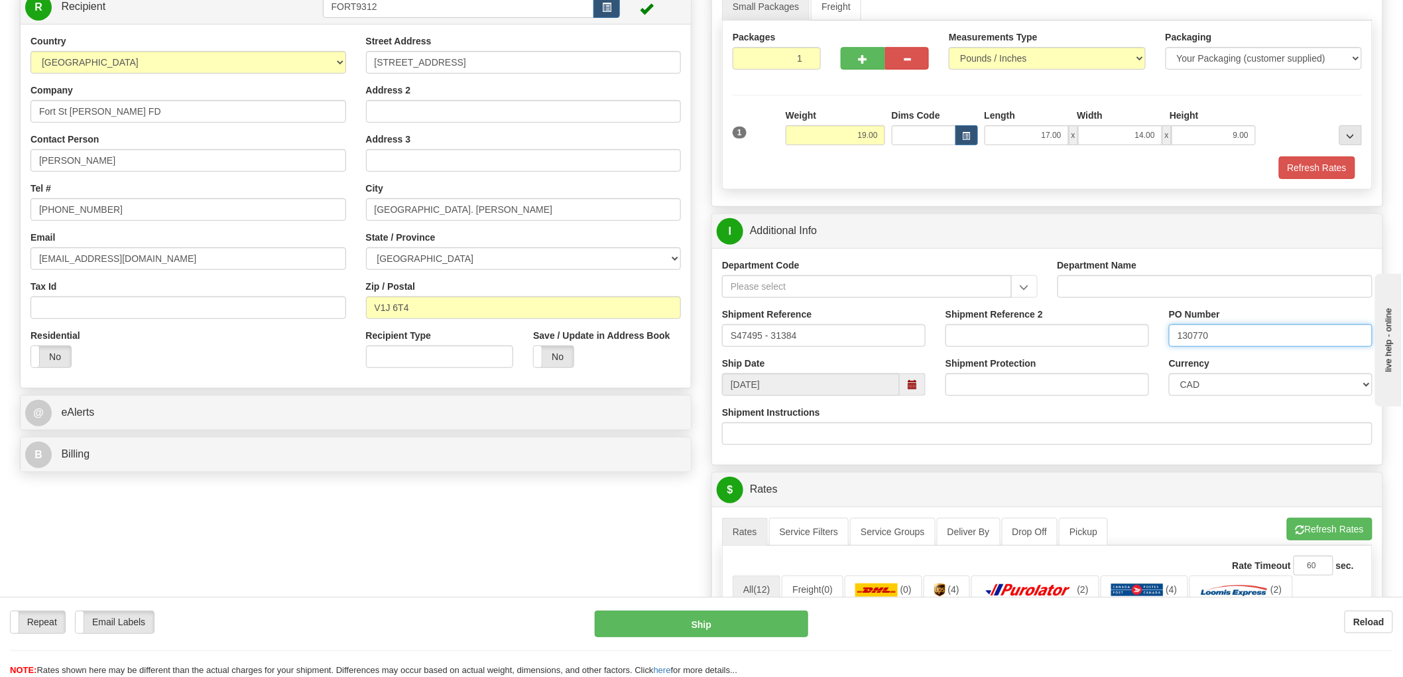
scroll to position [442, 0]
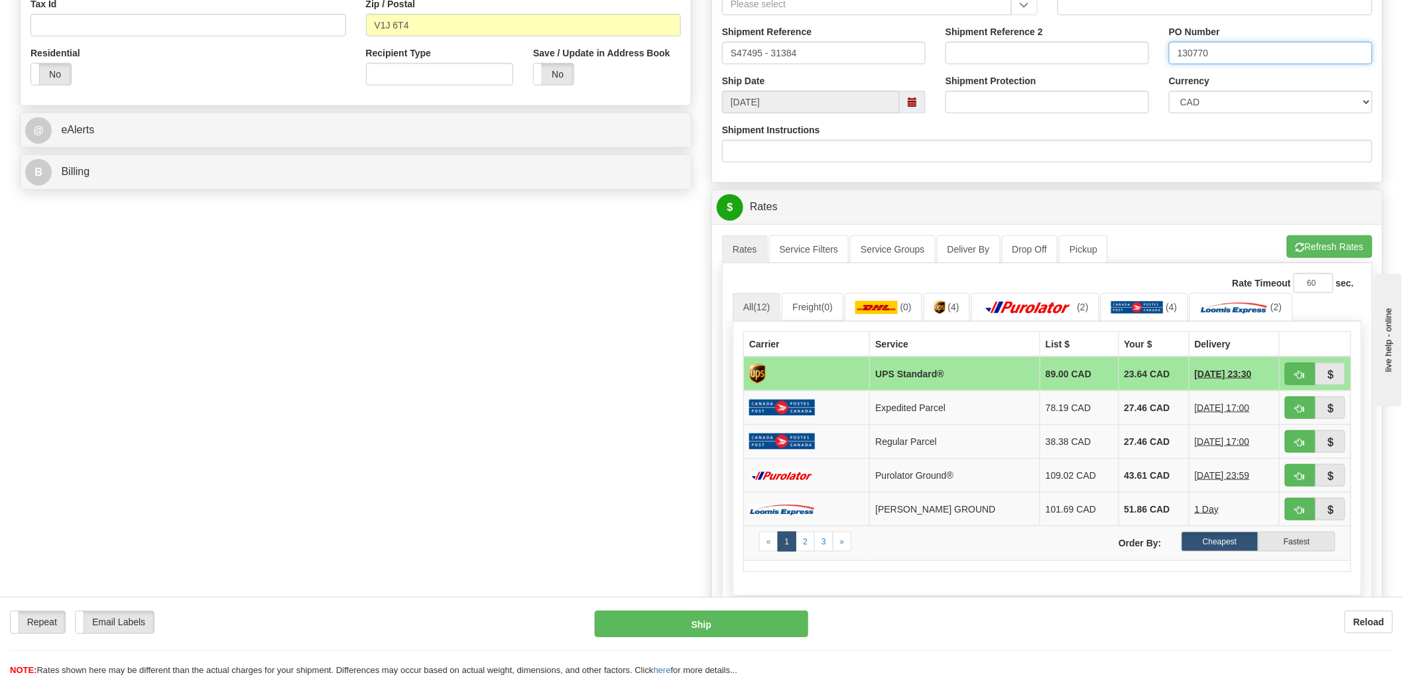
type input "130770"
click at [1304, 372] on span "button" at bounding box center [1300, 375] width 9 height 9
type input "11"
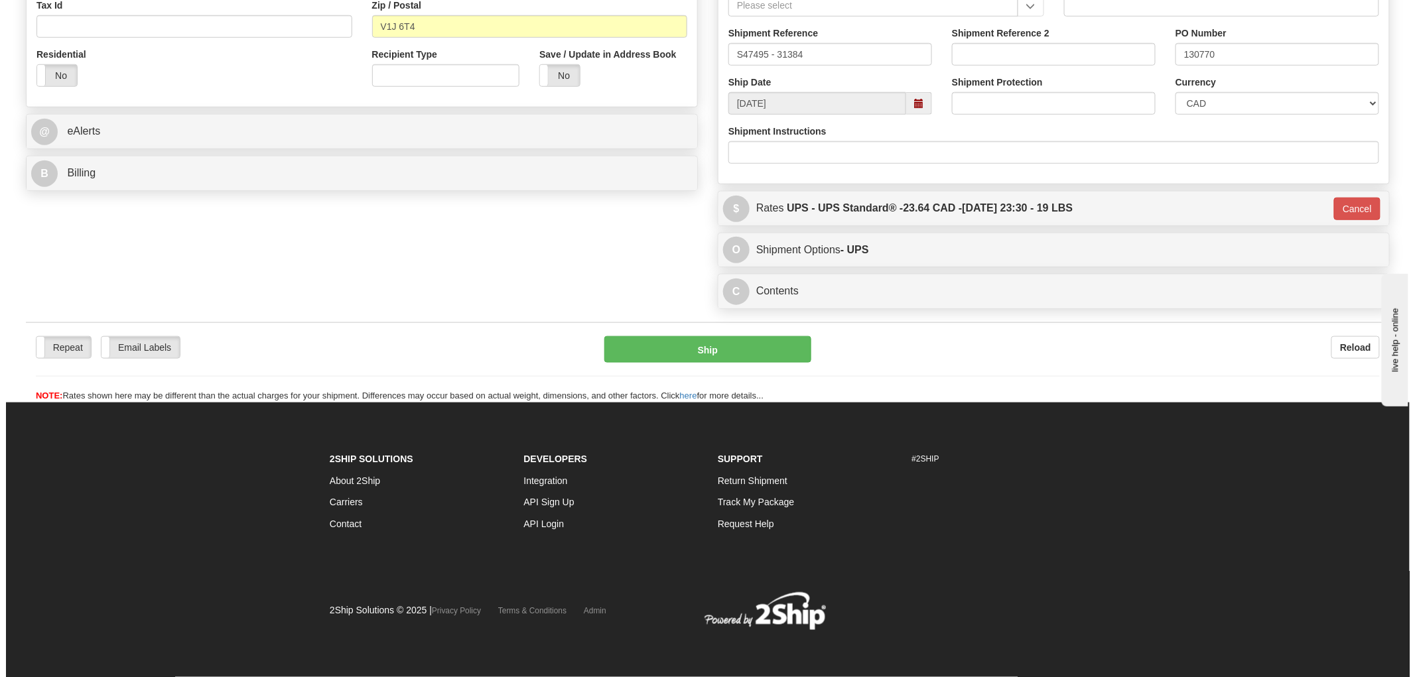
scroll to position [434, 0]
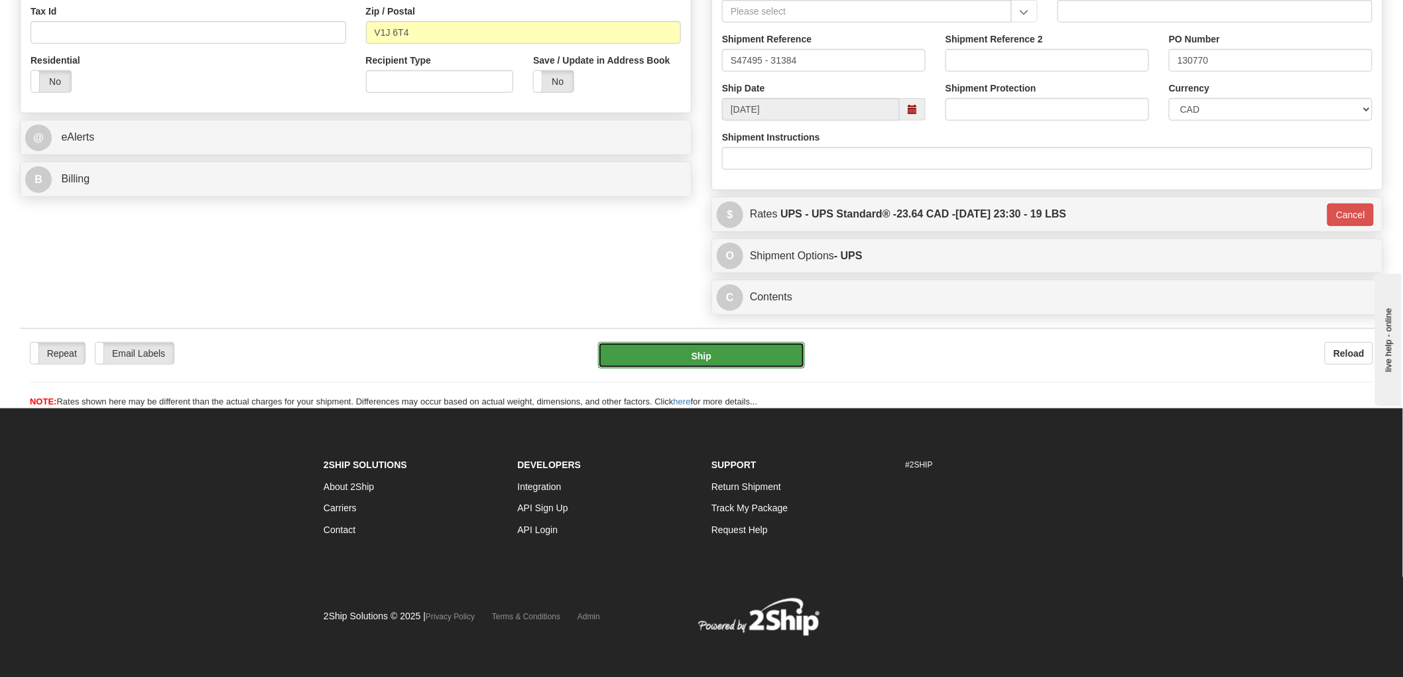
click at [712, 365] on button "Ship" at bounding box center [702, 355] width 208 height 27
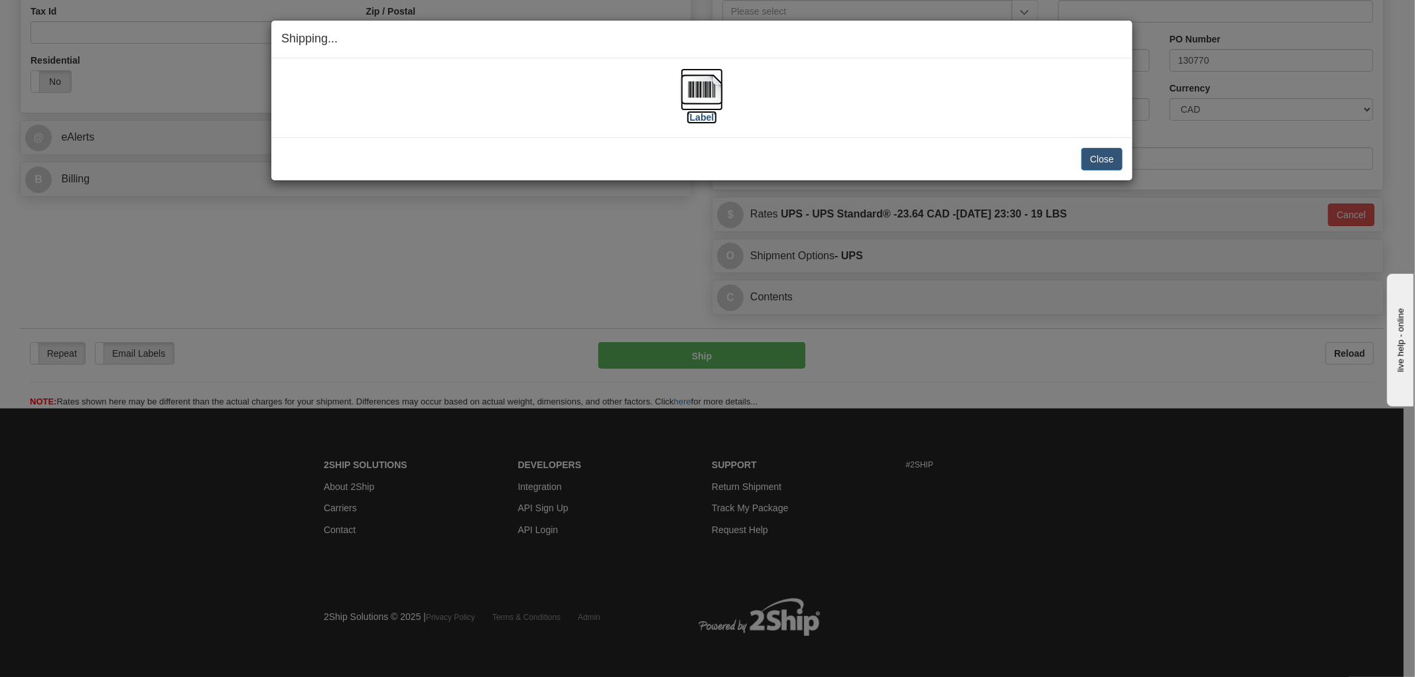
click at [714, 94] on img at bounding box center [701, 89] width 42 height 42
